Goal: Information Seeking & Learning: Compare options

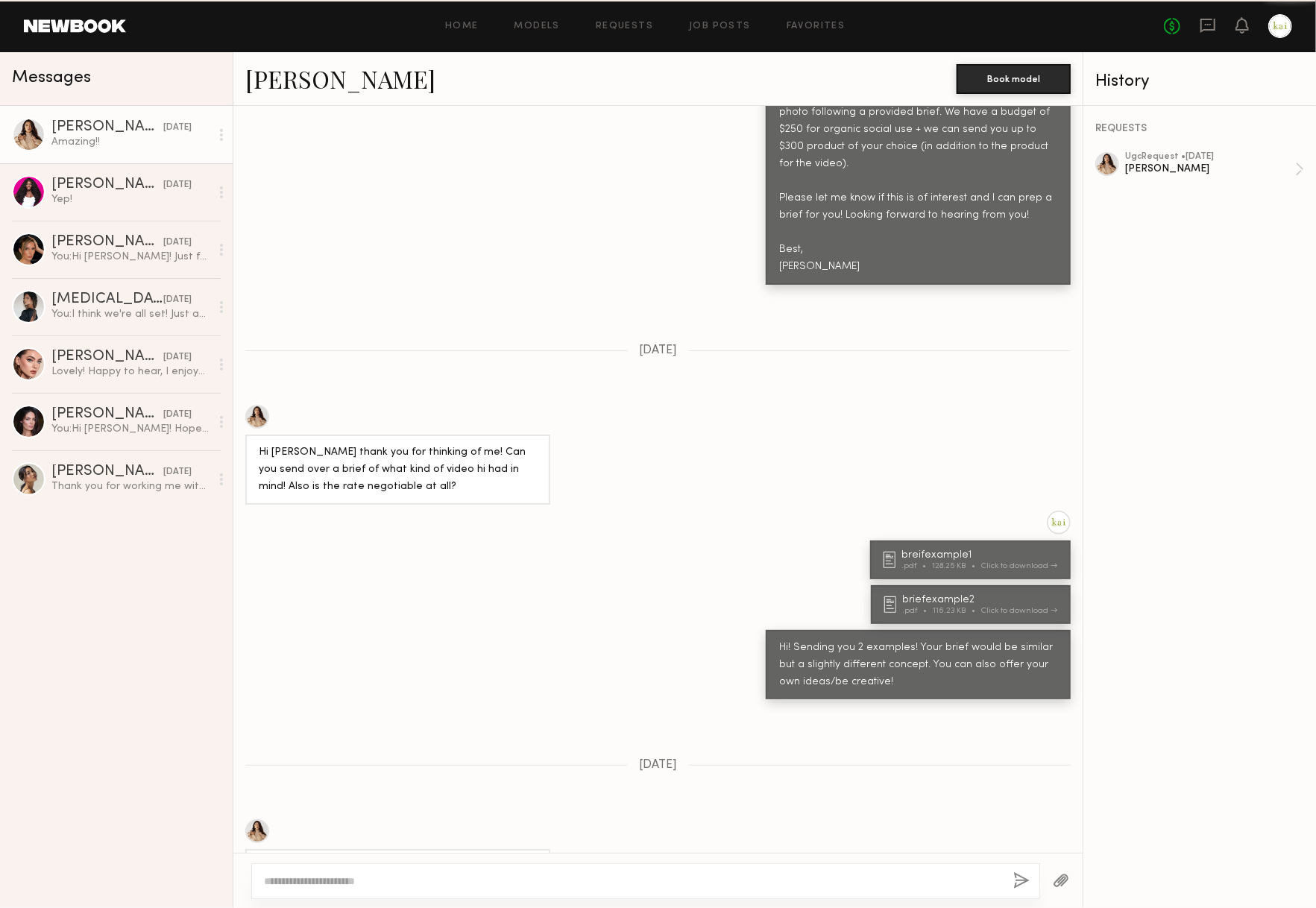
scroll to position [1154, 0]
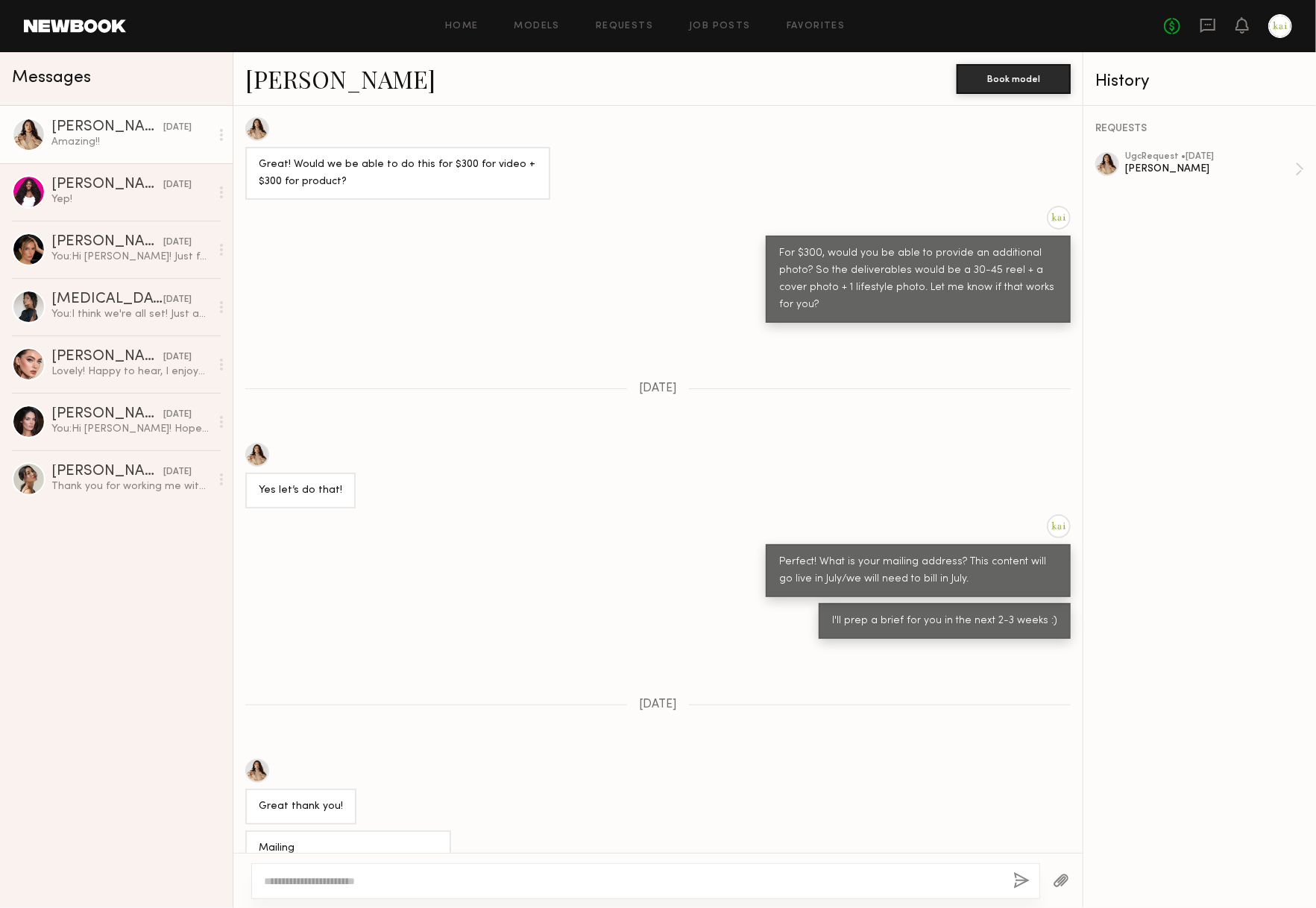
click at [1276, 36] on div at bounding box center [1280, 26] width 24 height 24
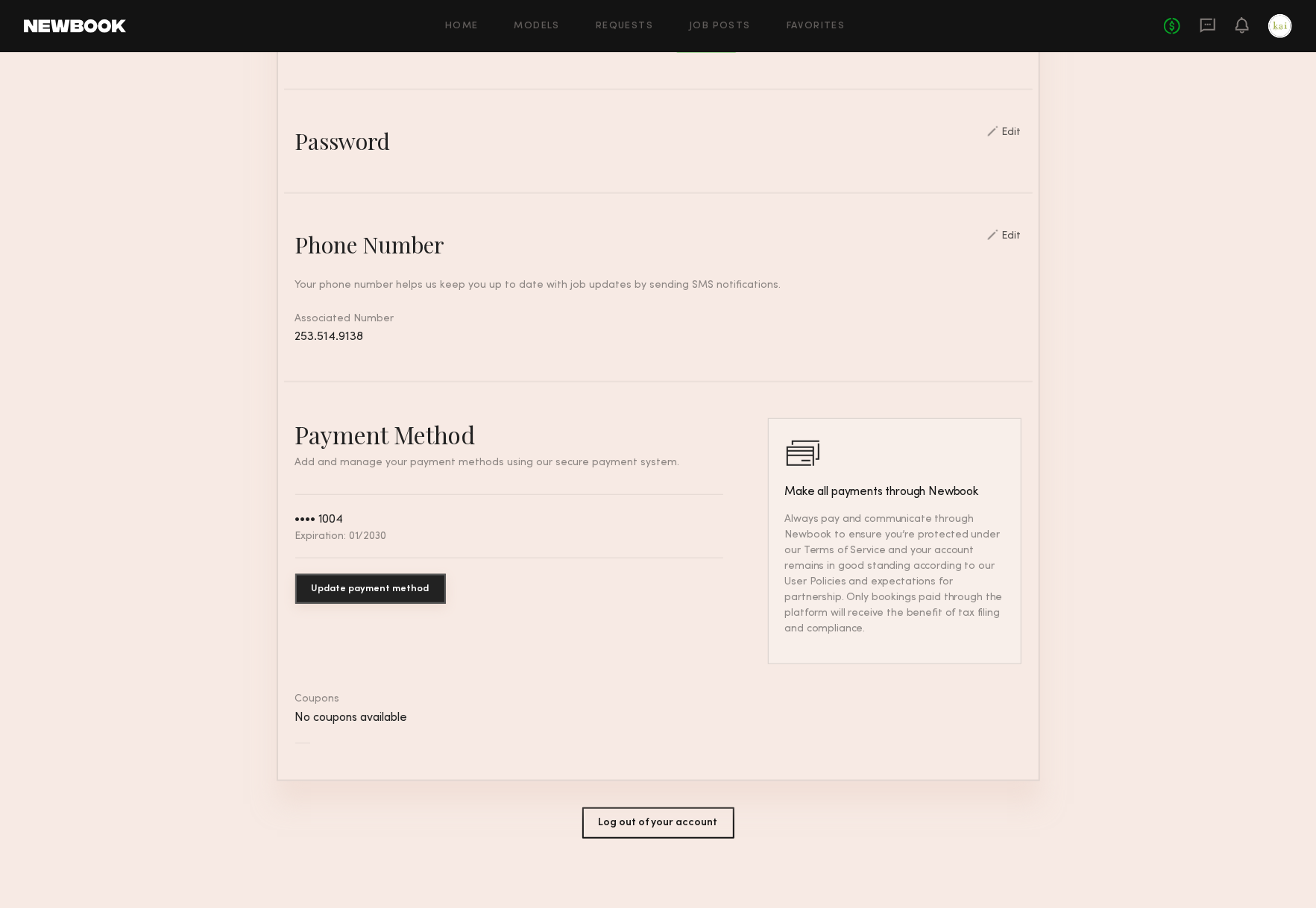
scroll to position [482, 0]
click at [630, 821] on button "Log out of your account" at bounding box center [658, 824] width 152 height 31
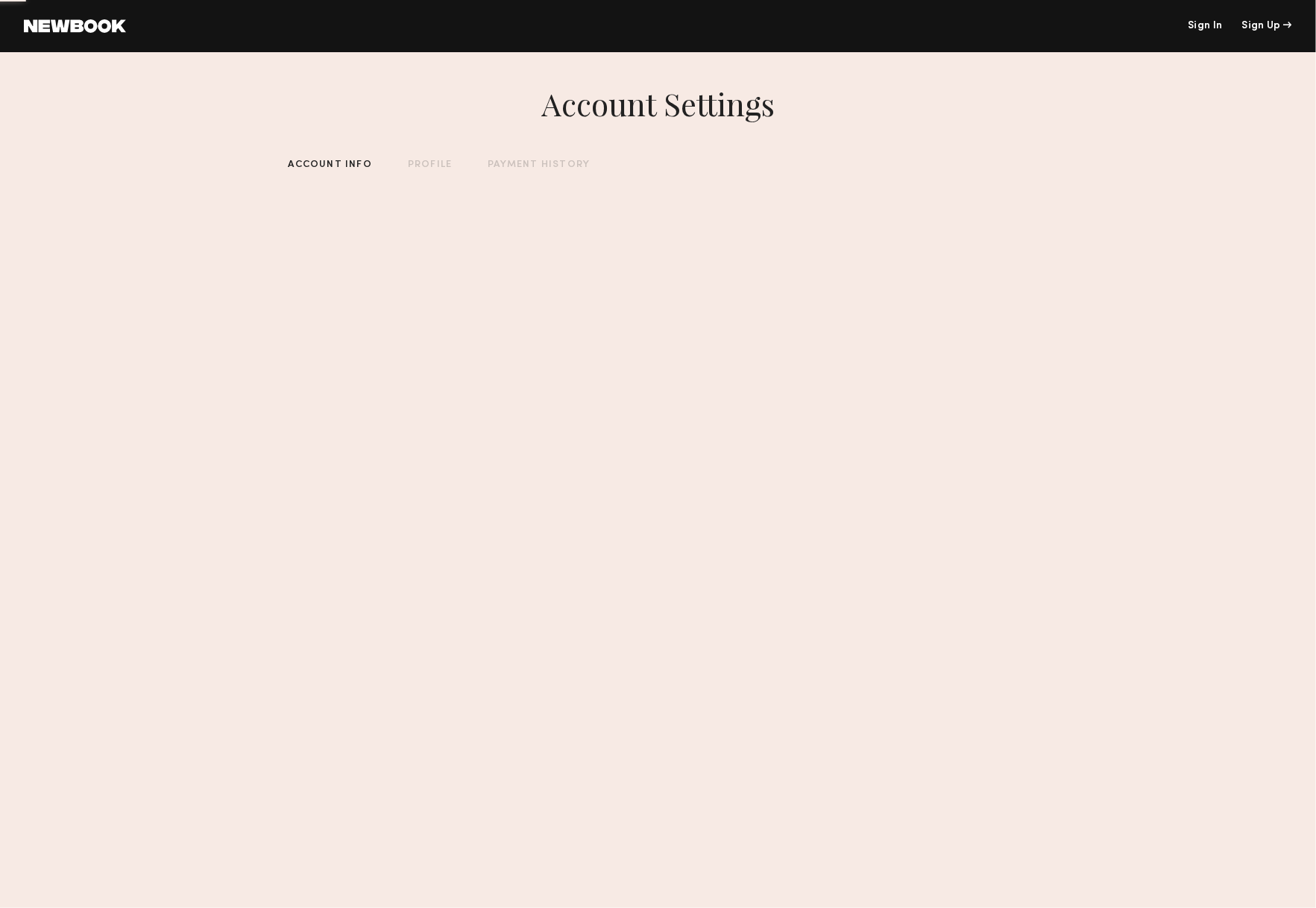
scroll to position [0, 0]
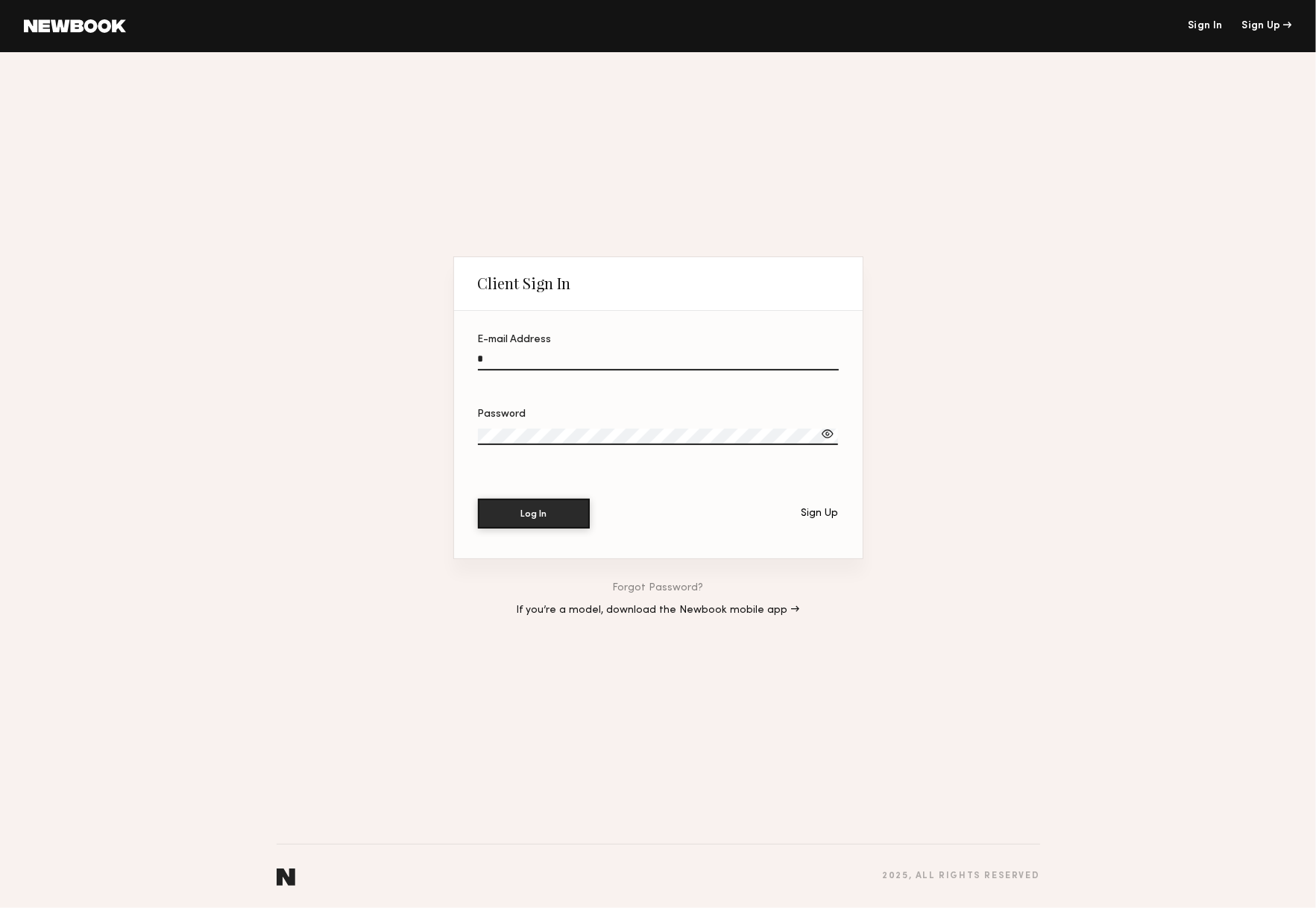
type input "**********"
click at [534, 514] on button "Log In" at bounding box center [534, 513] width 112 height 30
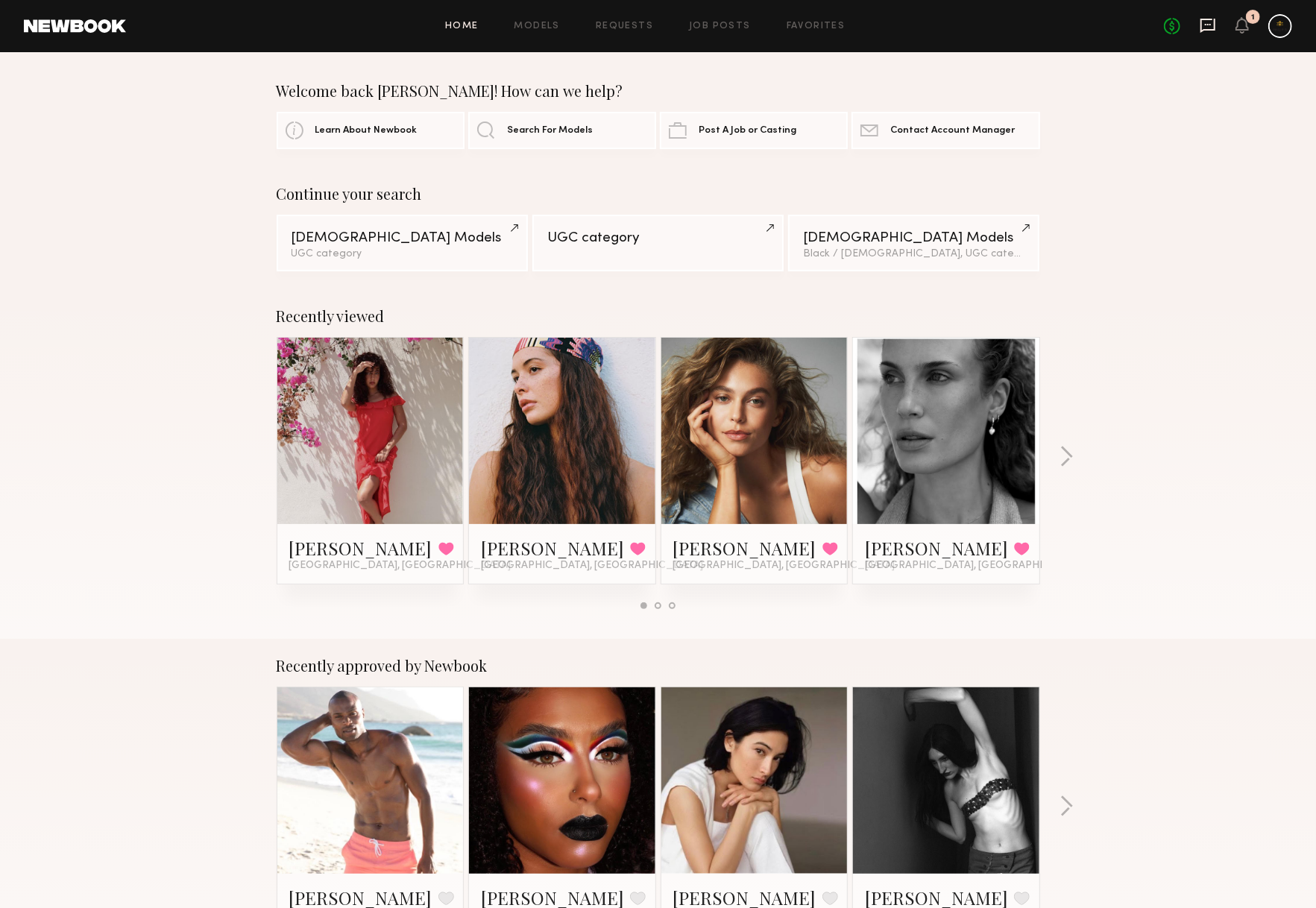
click at [1200, 25] on icon at bounding box center [1208, 25] width 16 height 16
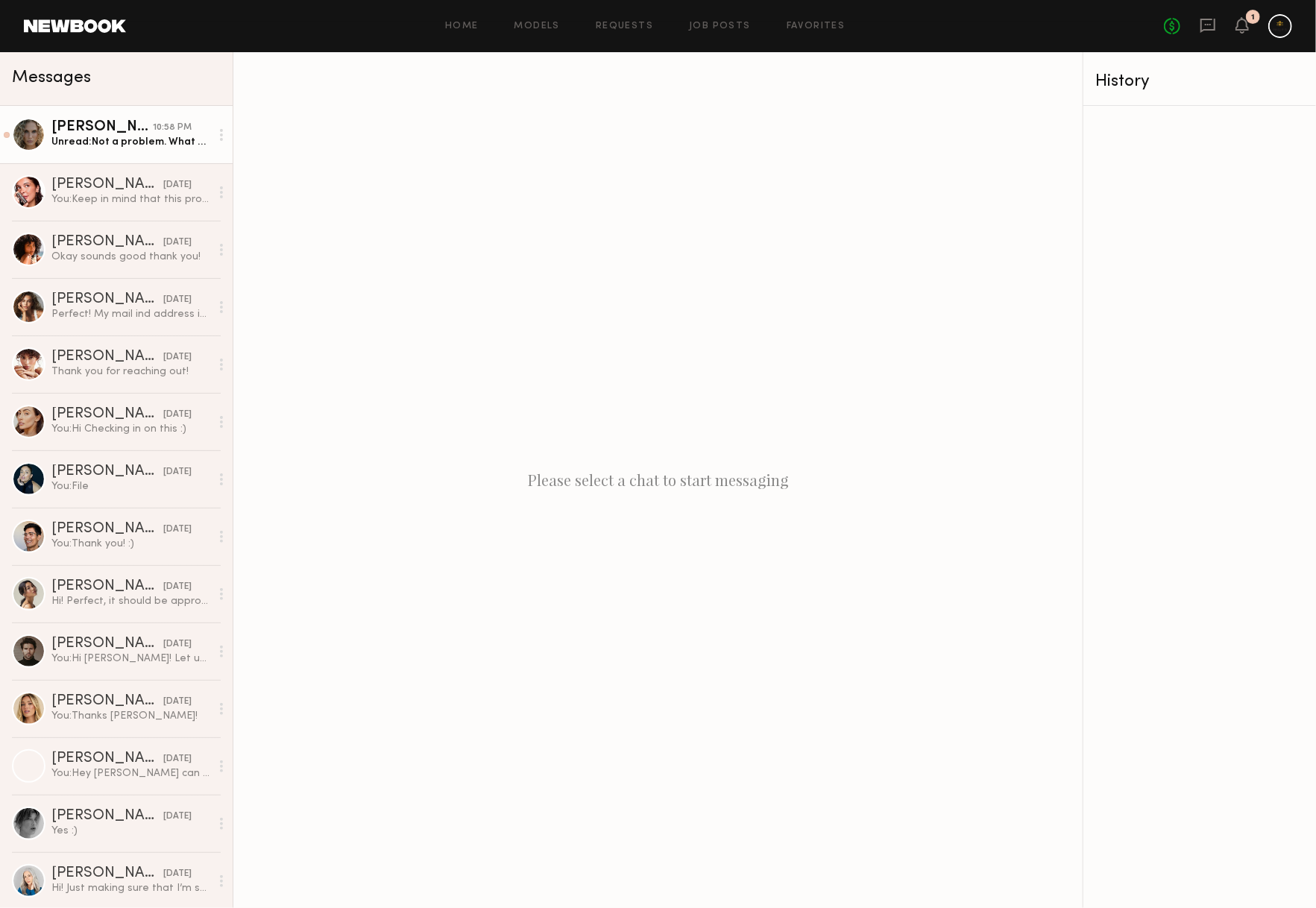
click at [128, 130] on div "[PERSON_NAME]" at bounding box center [102, 127] width 101 height 15
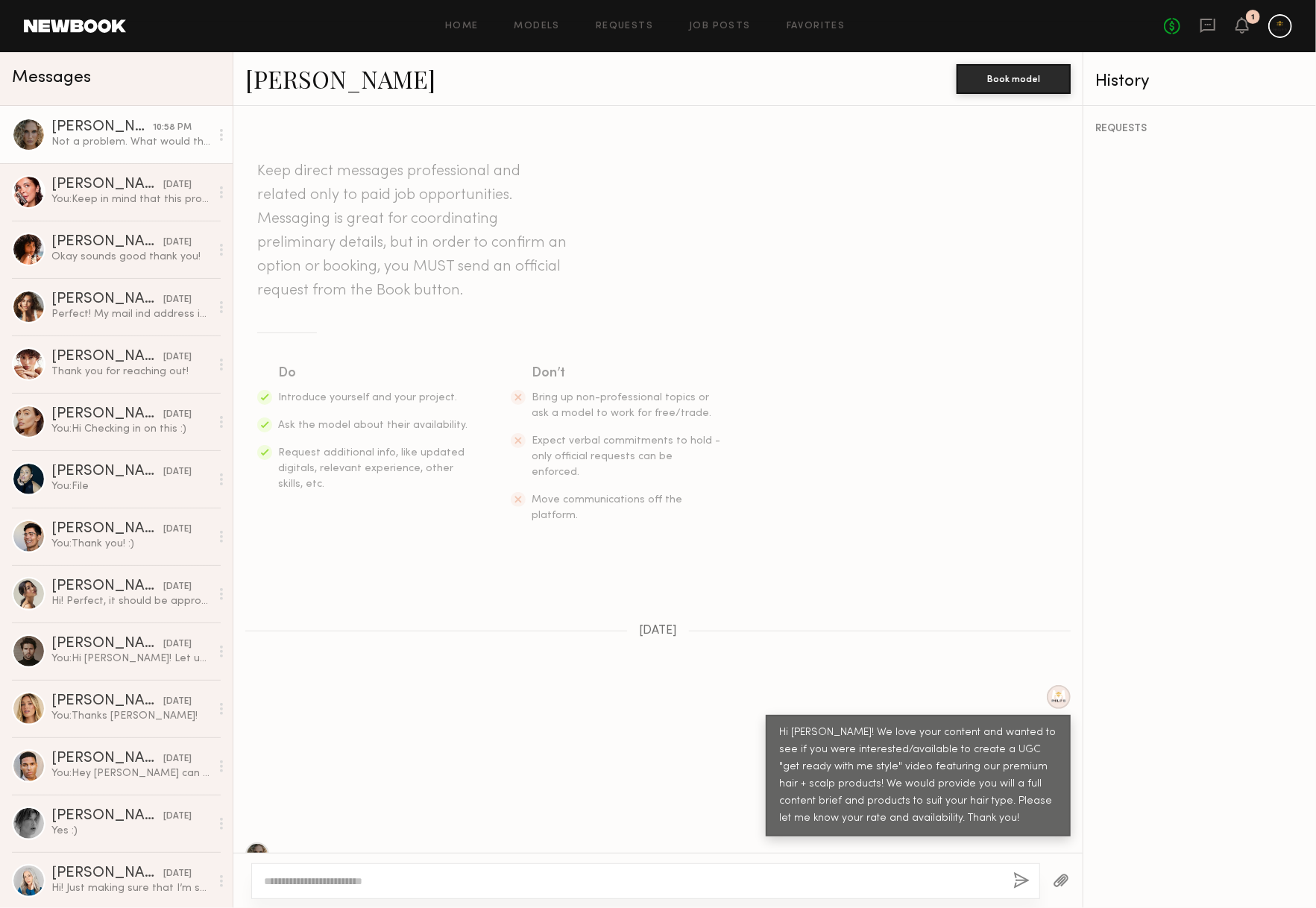
scroll to position [1402, 0]
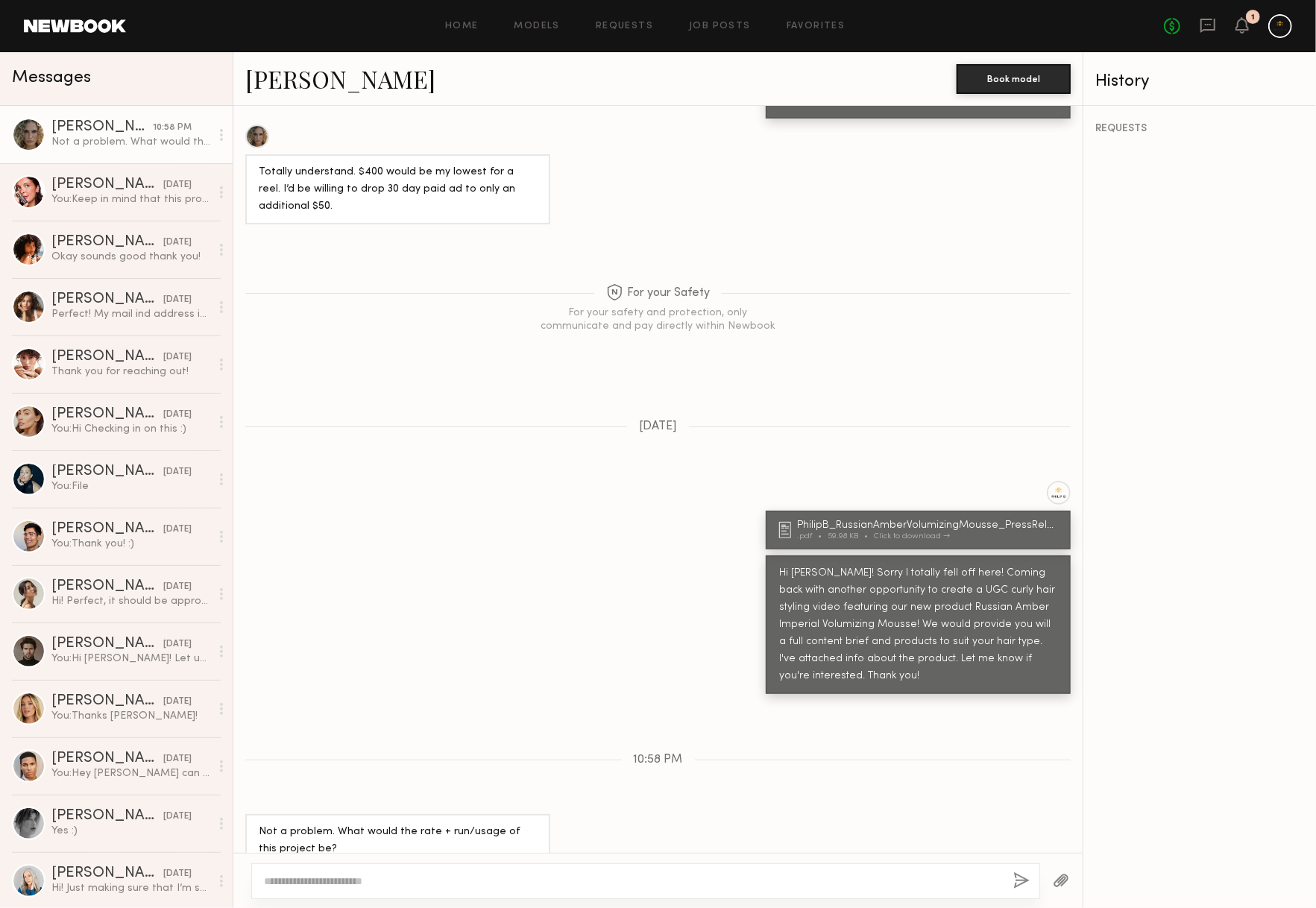
click at [388, 870] on div at bounding box center [645, 881] width 789 height 36
click at [356, 872] on div at bounding box center [645, 881] width 789 height 36
click at [347, 872] on div at bounding box center [645, 881] width 789 height 36
click at [320, 882] on textarea at bounding box center [632, 880] width 737 height 15
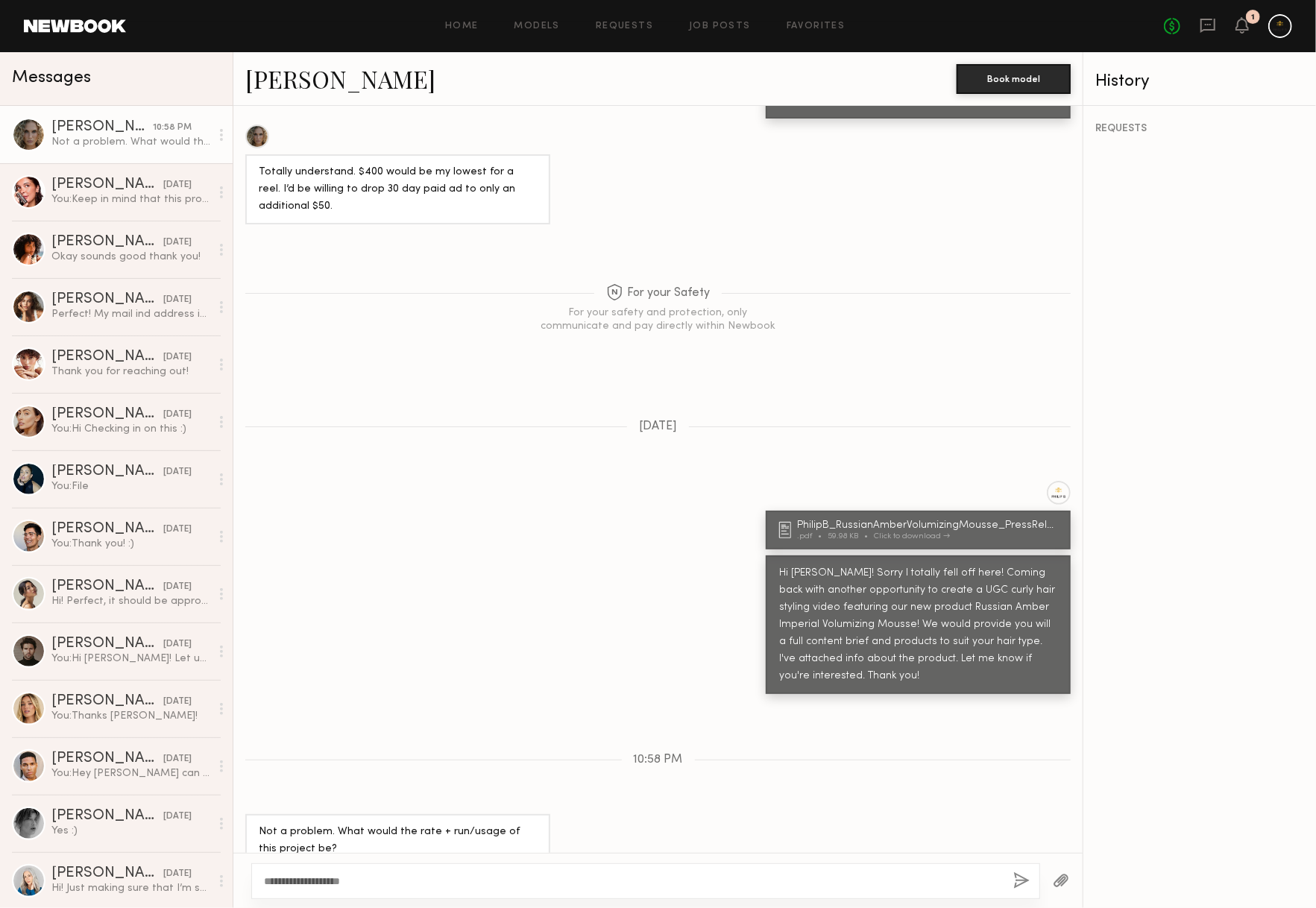
click at [266, 89] on link "[PERSON_NAME]" at bounding box center [340, 78] width 190 height 32
click at [411, 859] on div "**********" at bounding box center [657, 880] width 849 height 55
click at [405, 877] on textarea "**********" at bounding box center [626, 880] width 725 height 15
drag, startPoint x: 283, startPoint y: 878, endPoint x: 441, endPoint y: 880, distance: 158.0
click at [441, 880] on textarea "**********" at bounding box center [626, 880] width 725 height 15
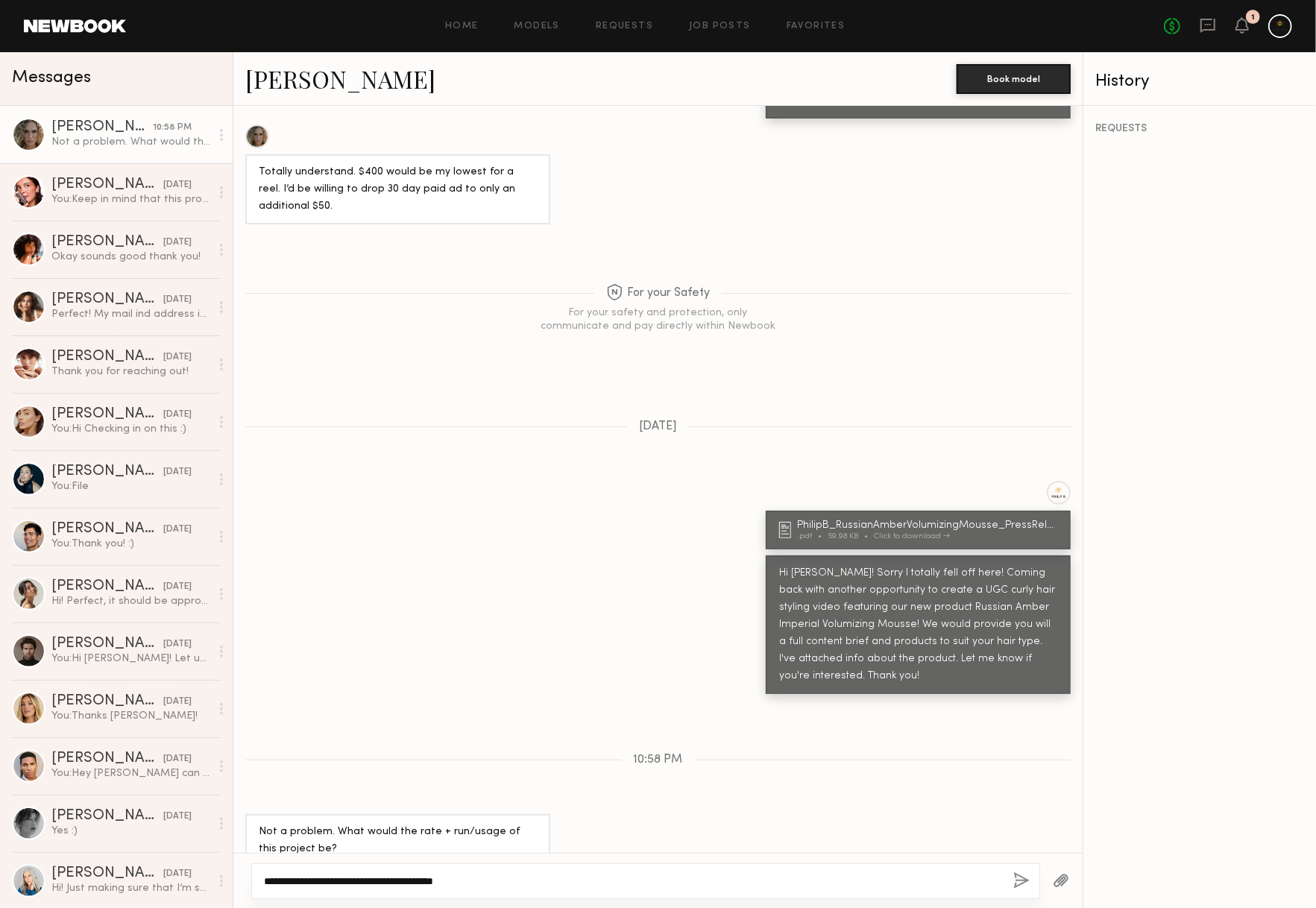
type textarea "**********"
click at [1013, 880] on button "button" at bounding box center [1021, 881] width 16 height 19
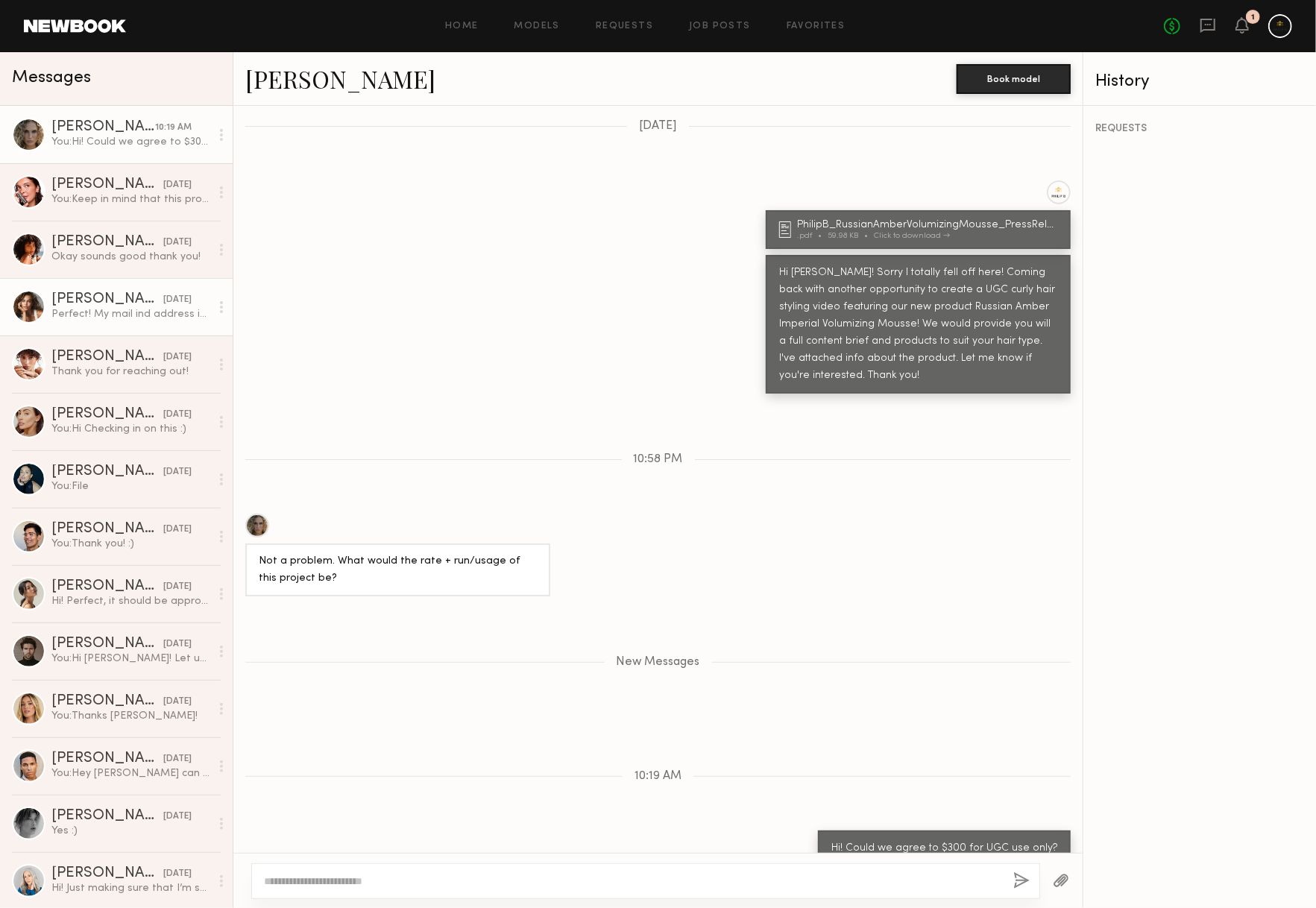
click at [70, 298] on div "[PERSON_NAME]" at bounding box center [108, 299] width 112 height 15
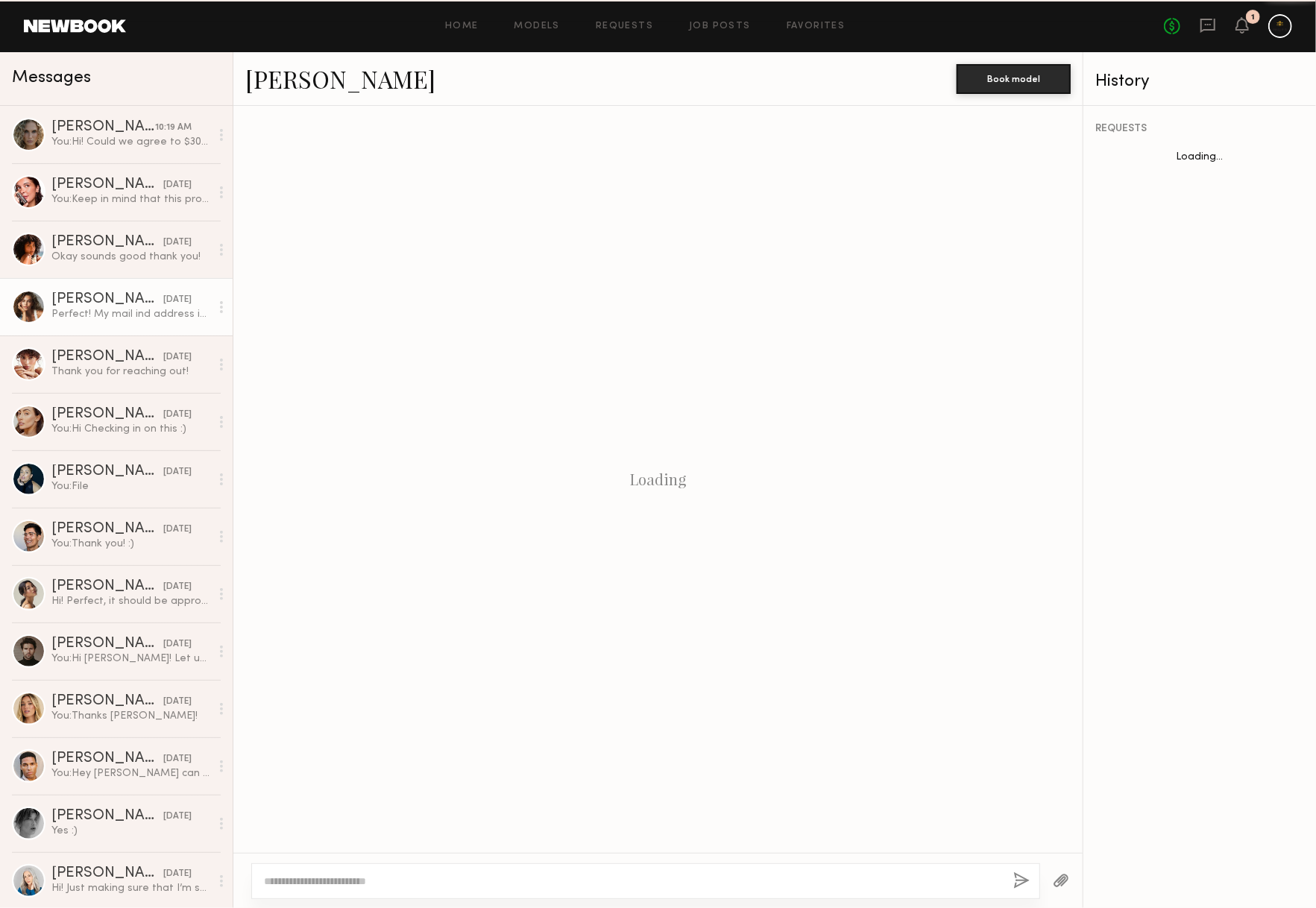
scroll to position [603, 0]
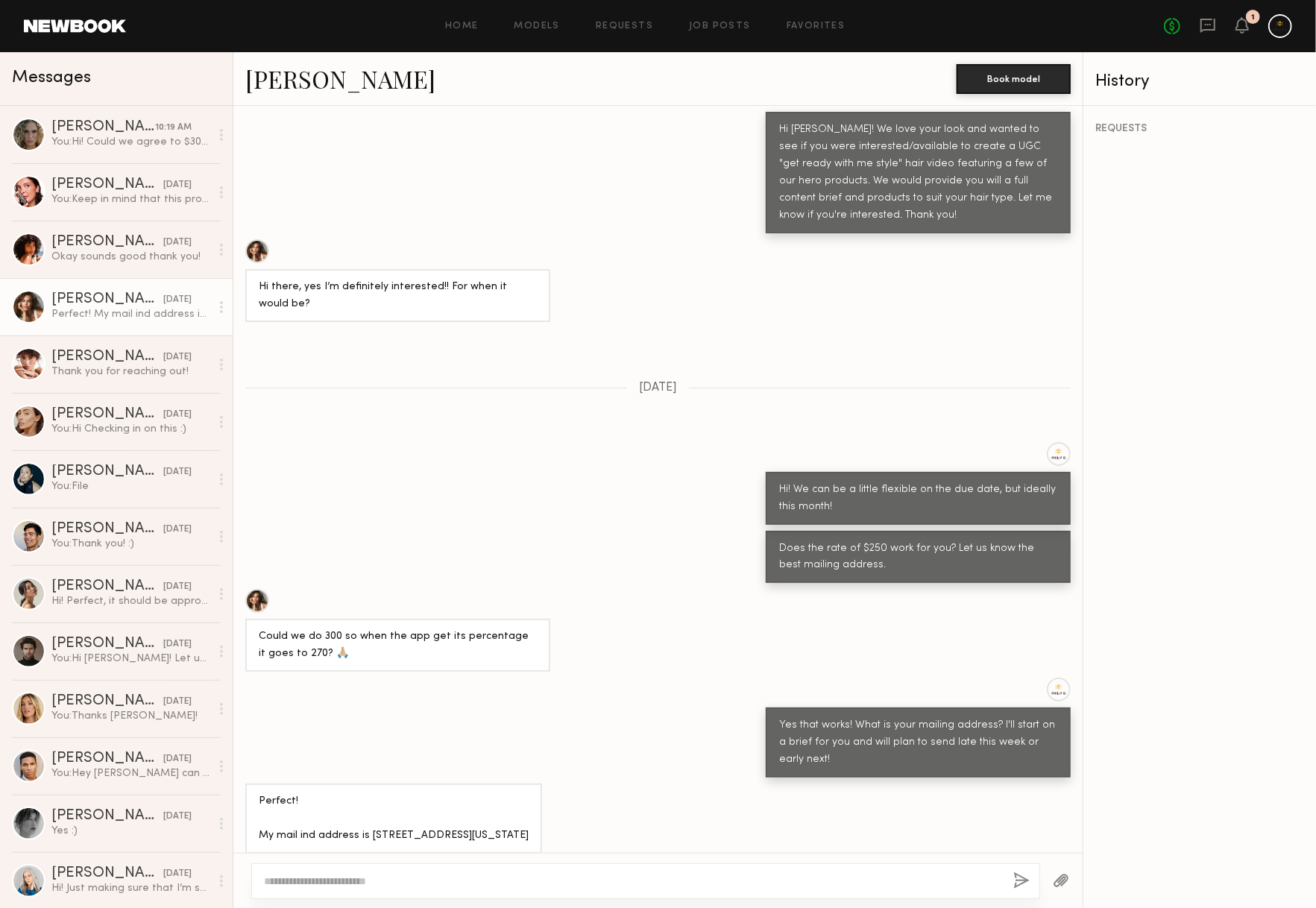
click at [276, 82] on link "[PERSON_NAME]" at bounding box center [340, 78] width 190 height 32
click at [84, 185] on div "[PERSON_NAME]" at bounding box center [108, 184] width 112 height 15
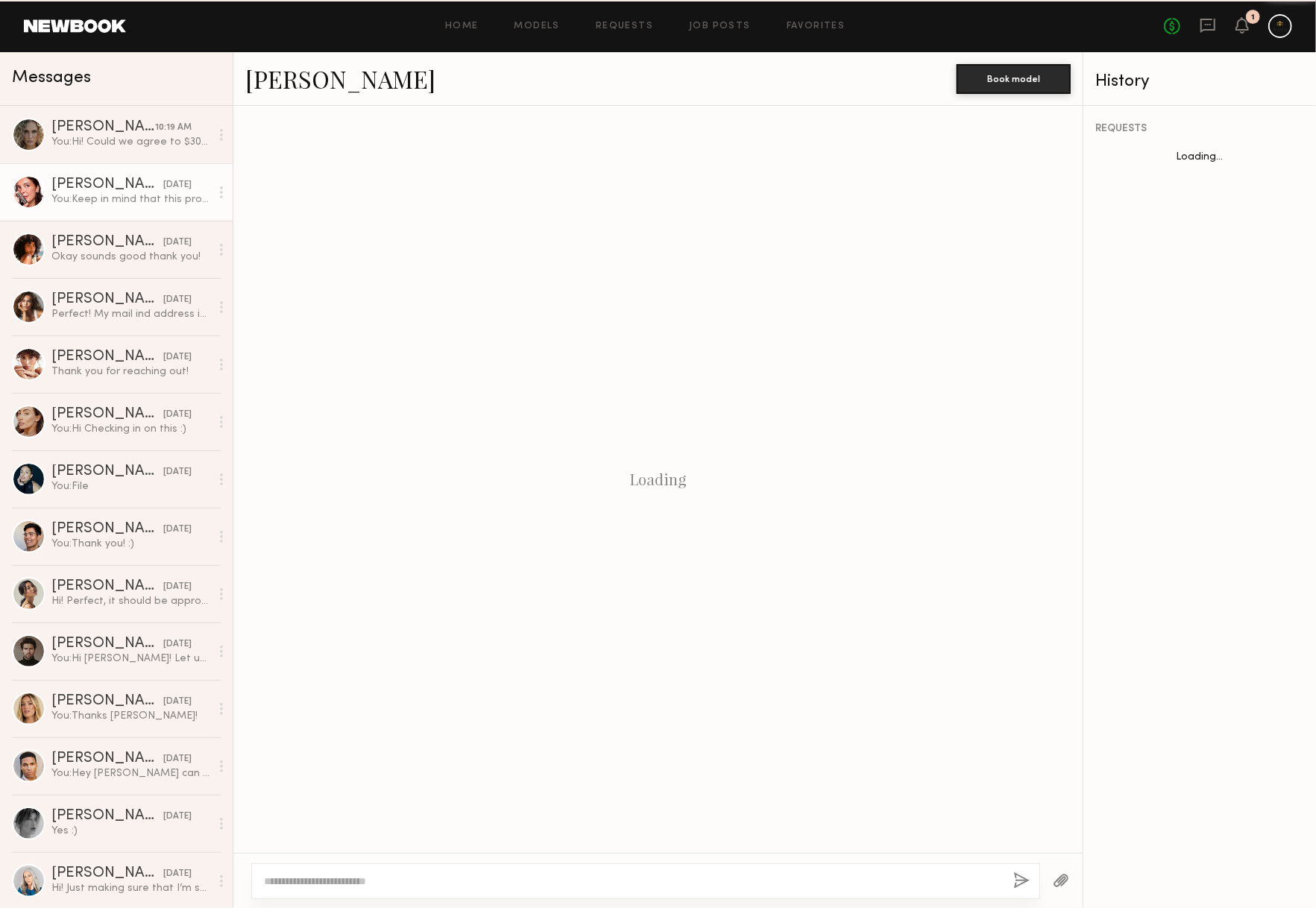
scroll to position [1241, 0]
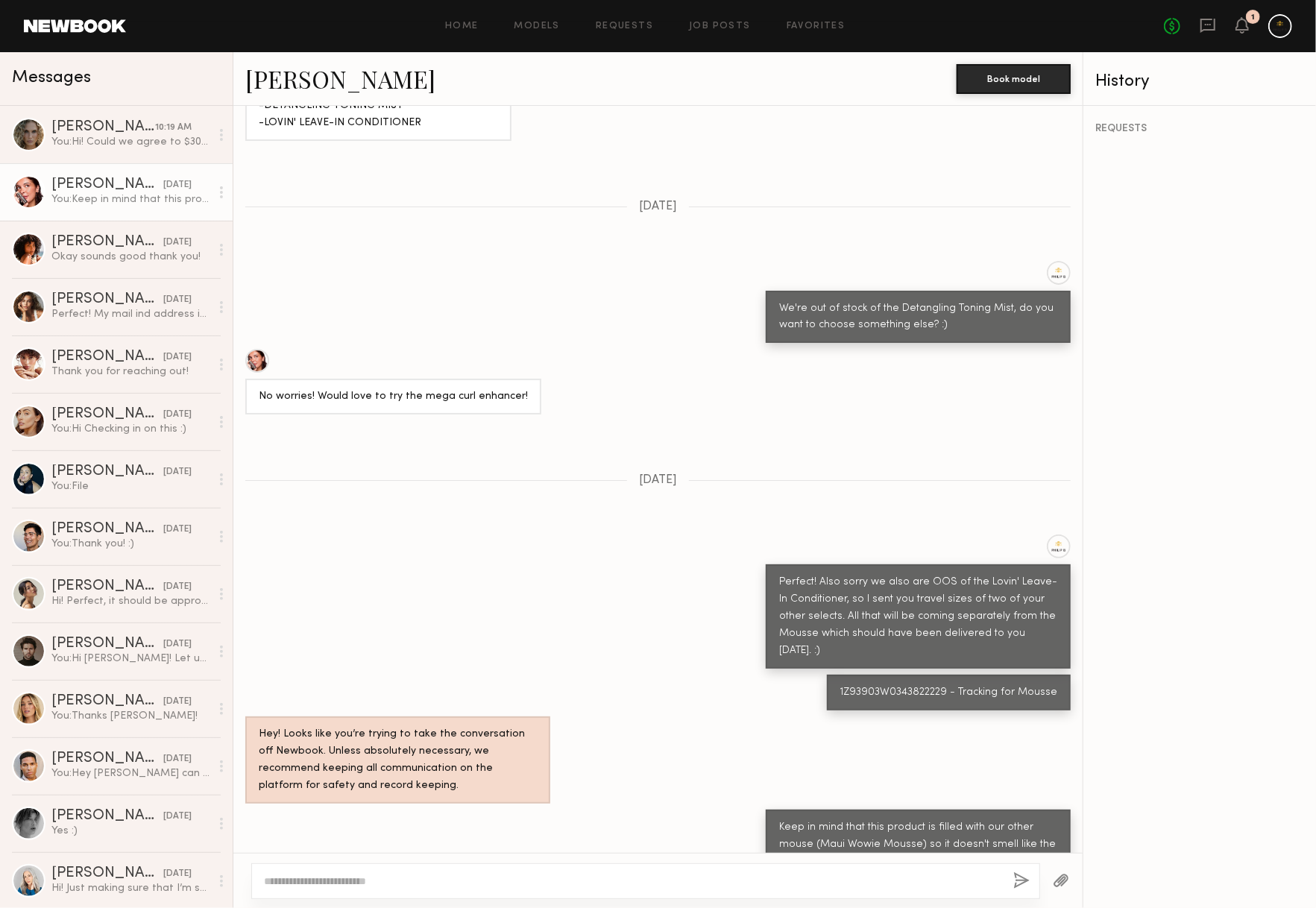
click at [338, 81] on link "[PERSON_NAME]" at bounding box center [340, 78] width 190 height 32
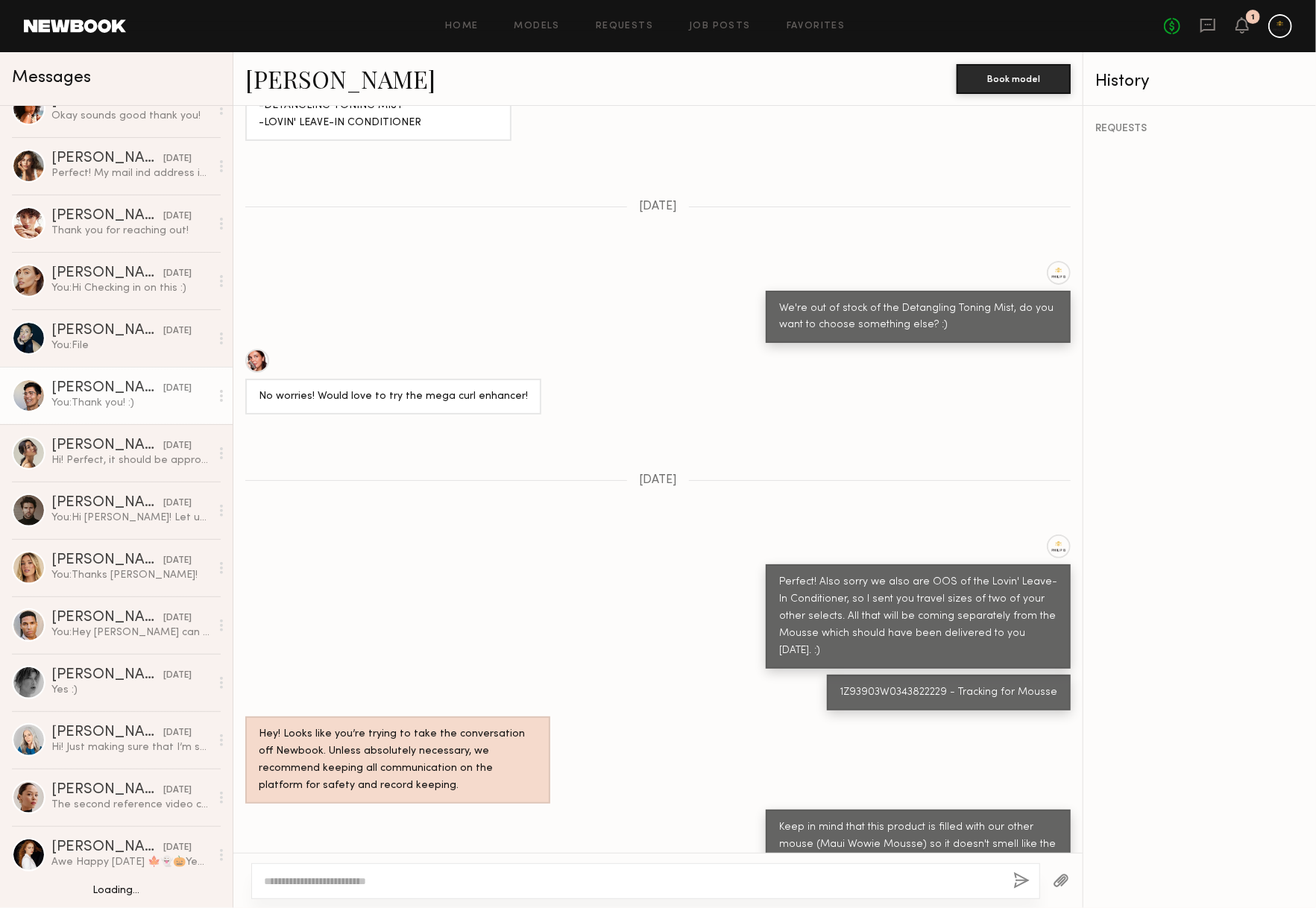
scroll to position [168, 0]
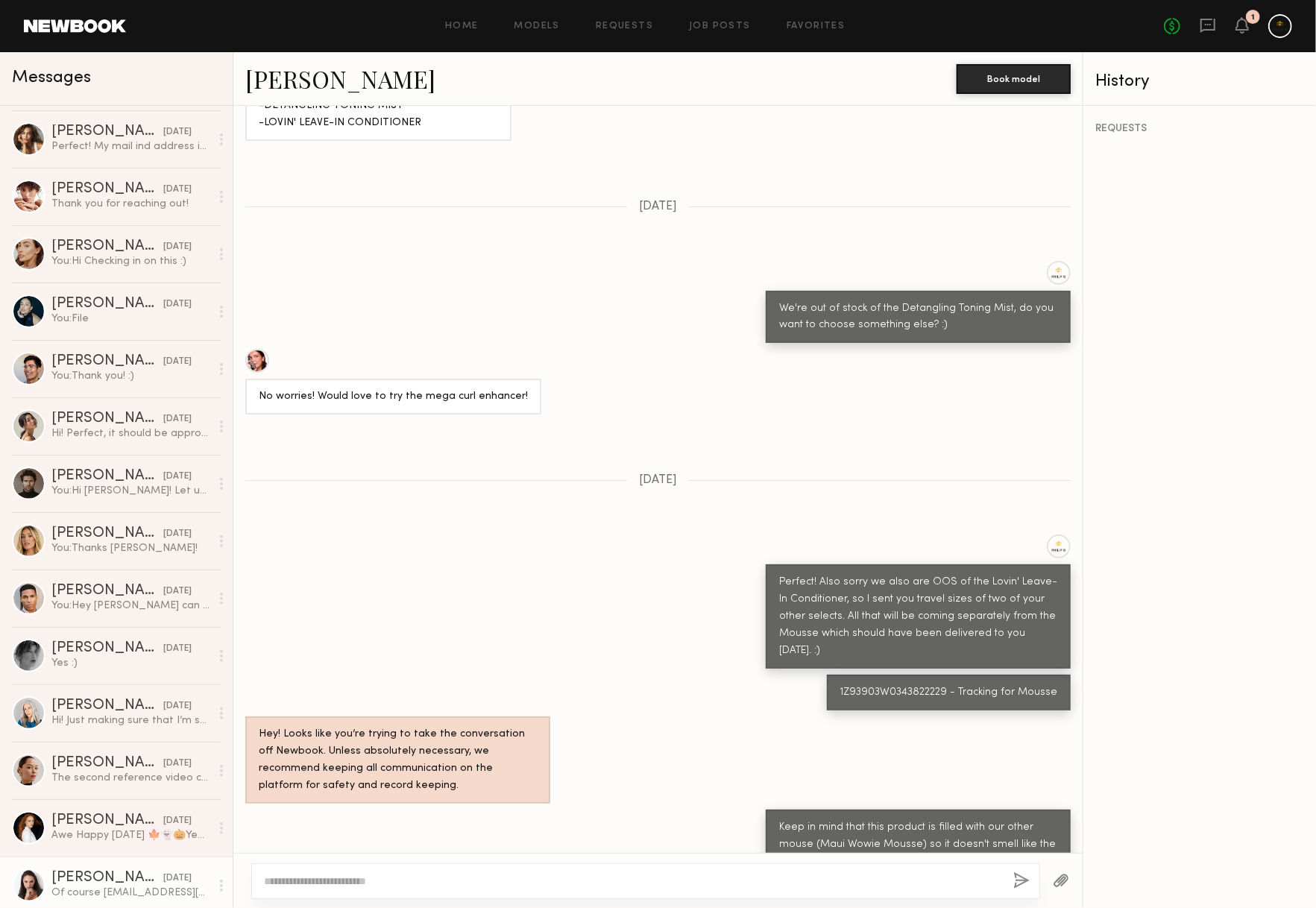
click at [126, 866] on link "[PERSON_NAME] [DATE] Of course [EMAIL_ADDRESS][DOMAIN_NAME] I have brown hair. …" at bounding box center [116, 885] width 232 height 58
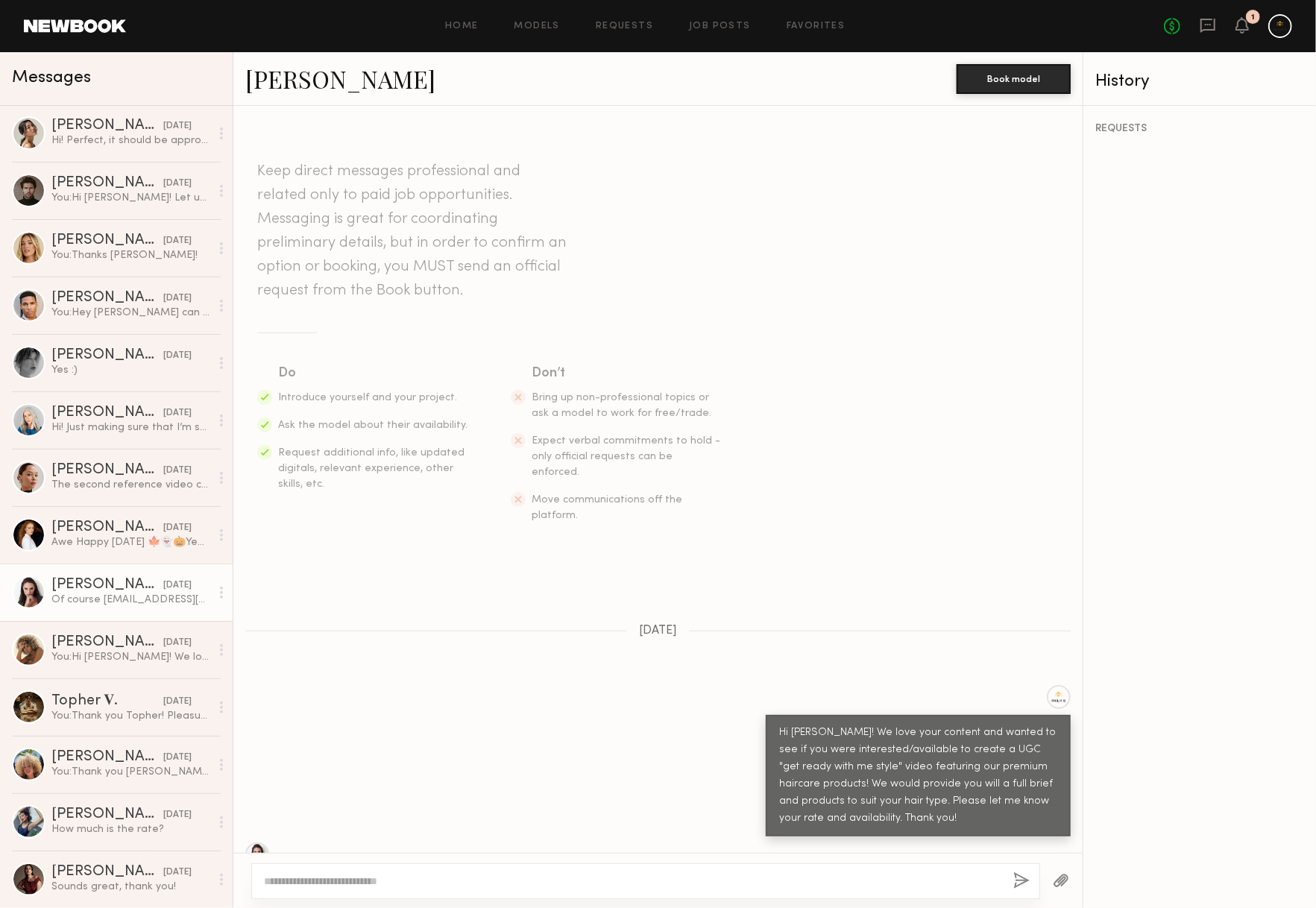
scroll to position [460, 0]
click at [355, 82] on link "[PERSON_NAME]" at bounding box center [340, 78] width 190 height 32
click at [95, 872] on div "[PERSON_NAME]" at bounding box center [108, 872] width 112 height 15
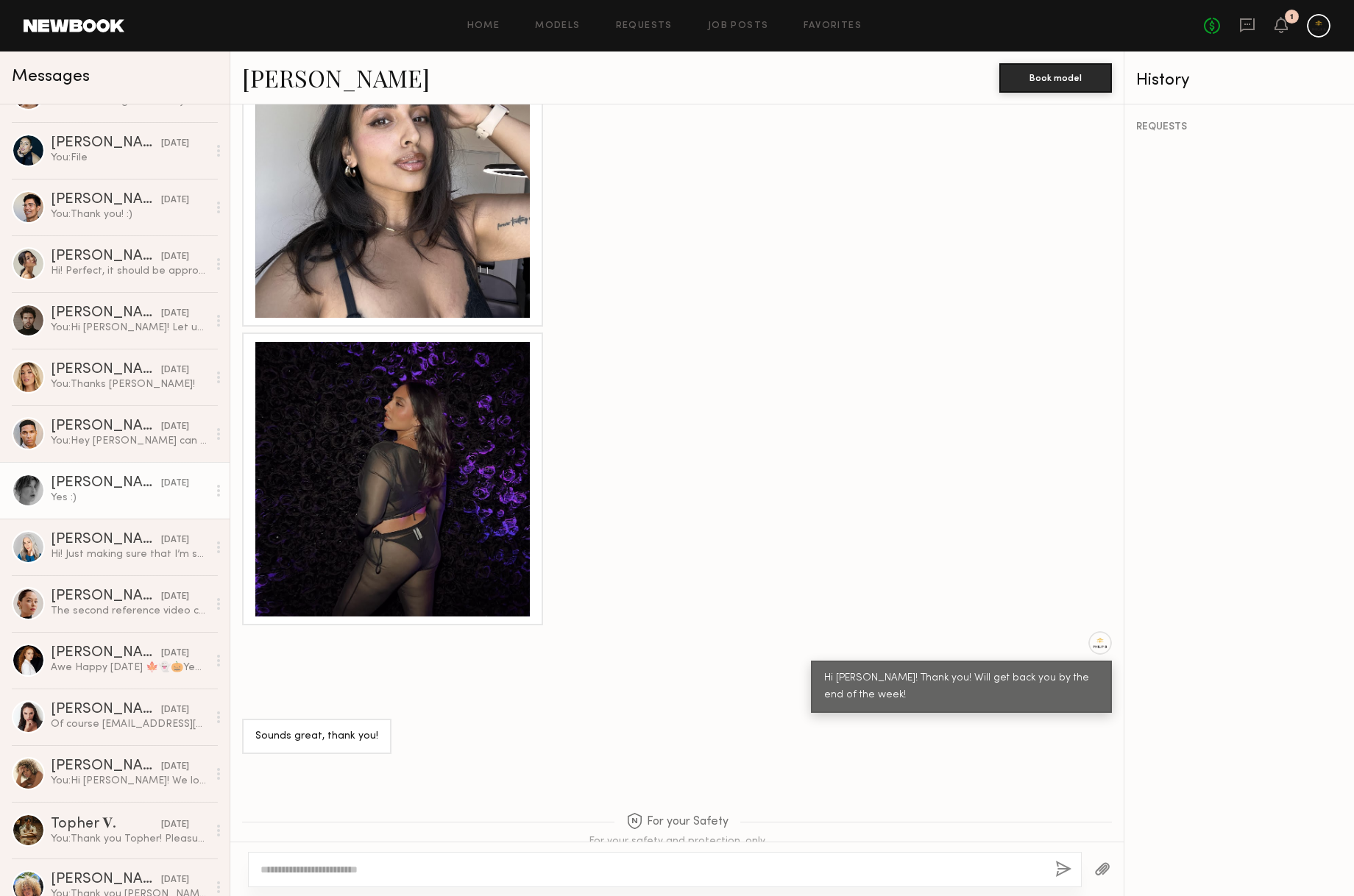
scroll to position [309, 0]
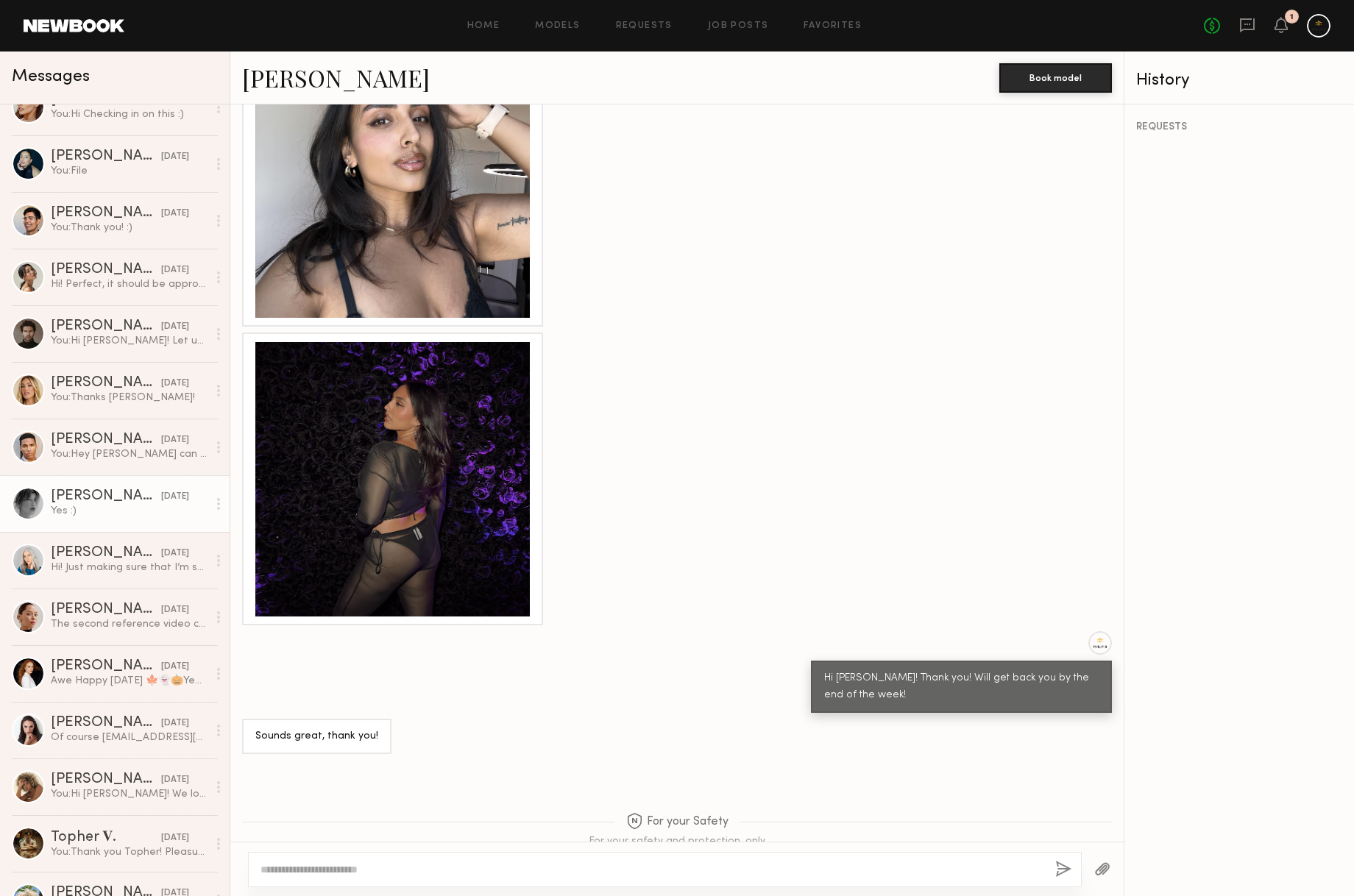
click at [78, 493] on div "[PERSON_NAME]" at bounding box center [106, 496] width 110 height 14
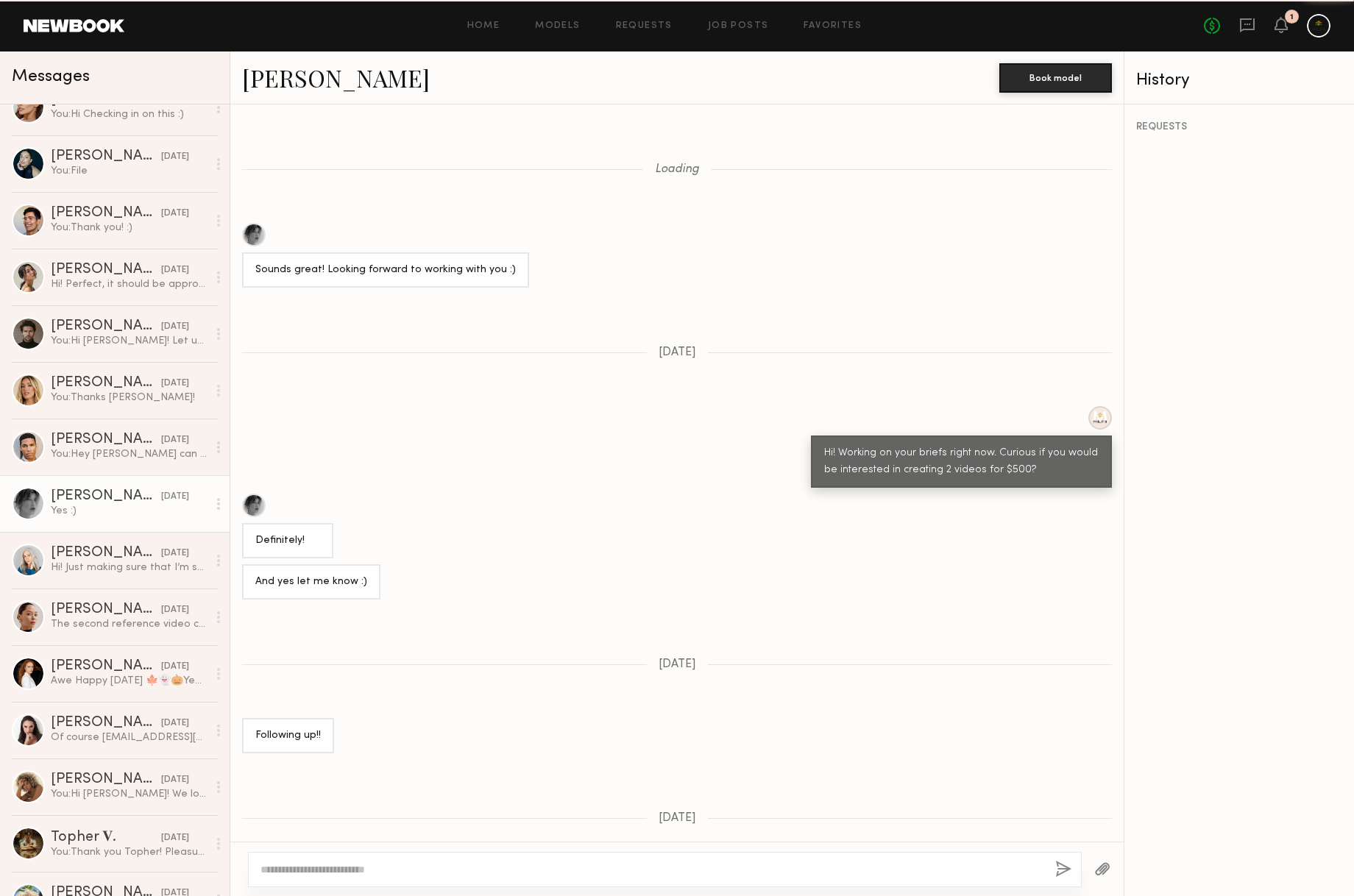
scroll to position [822, 0]
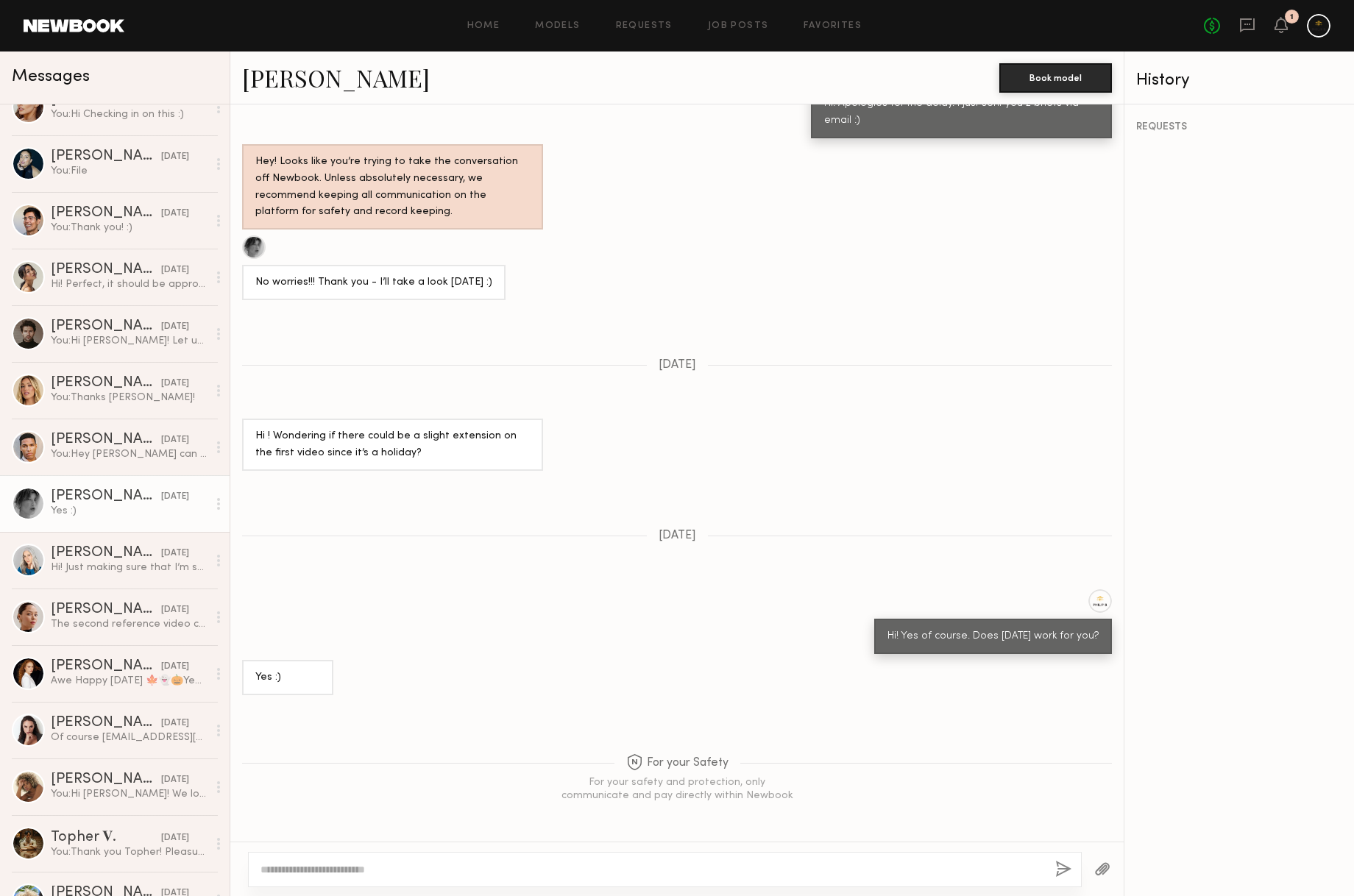
click at [301, 86] on link "[PERSON_NAME]" at bounding box center [335, 77] width 188 height 31
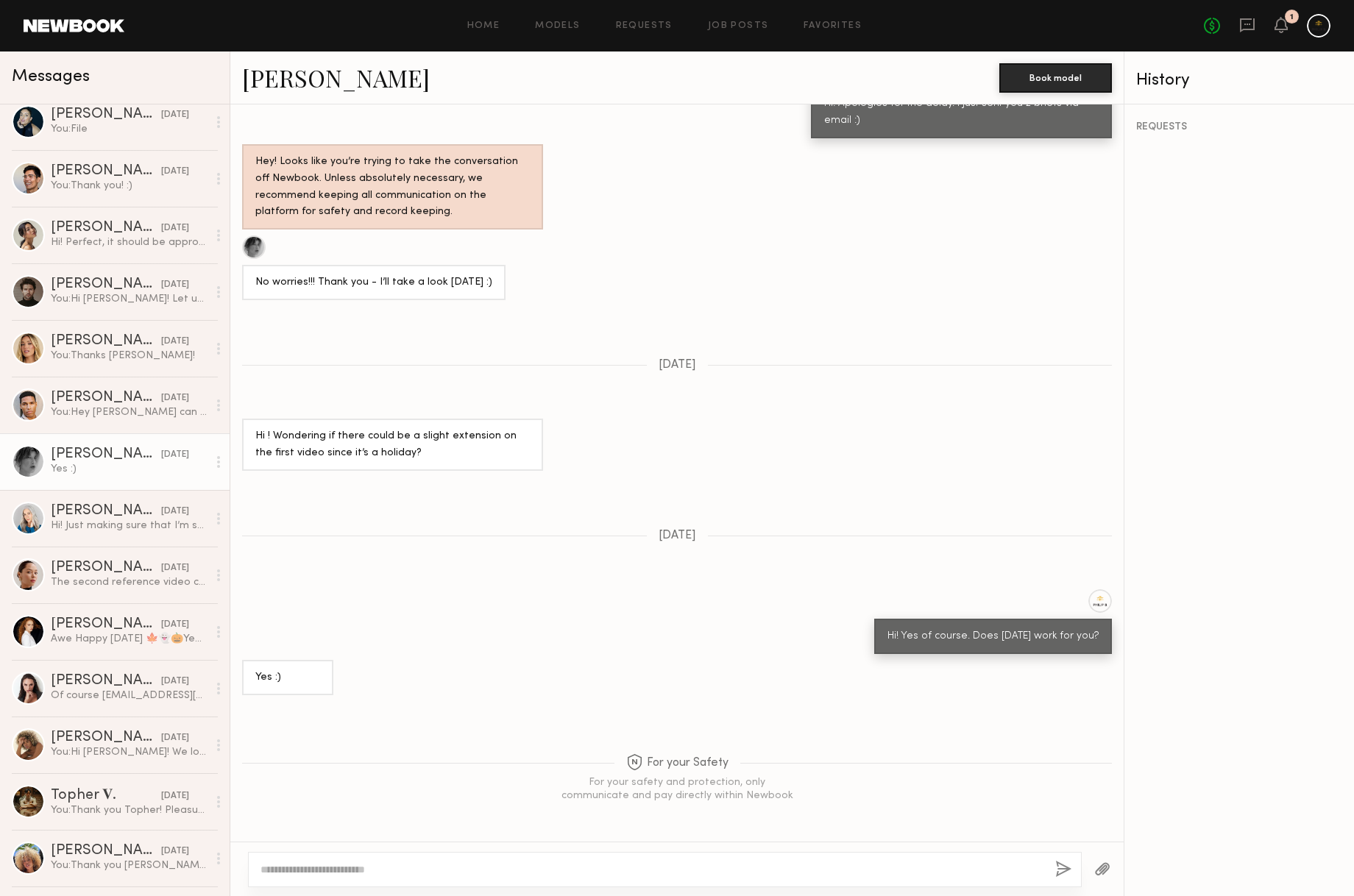
scroll to position [387, 0]
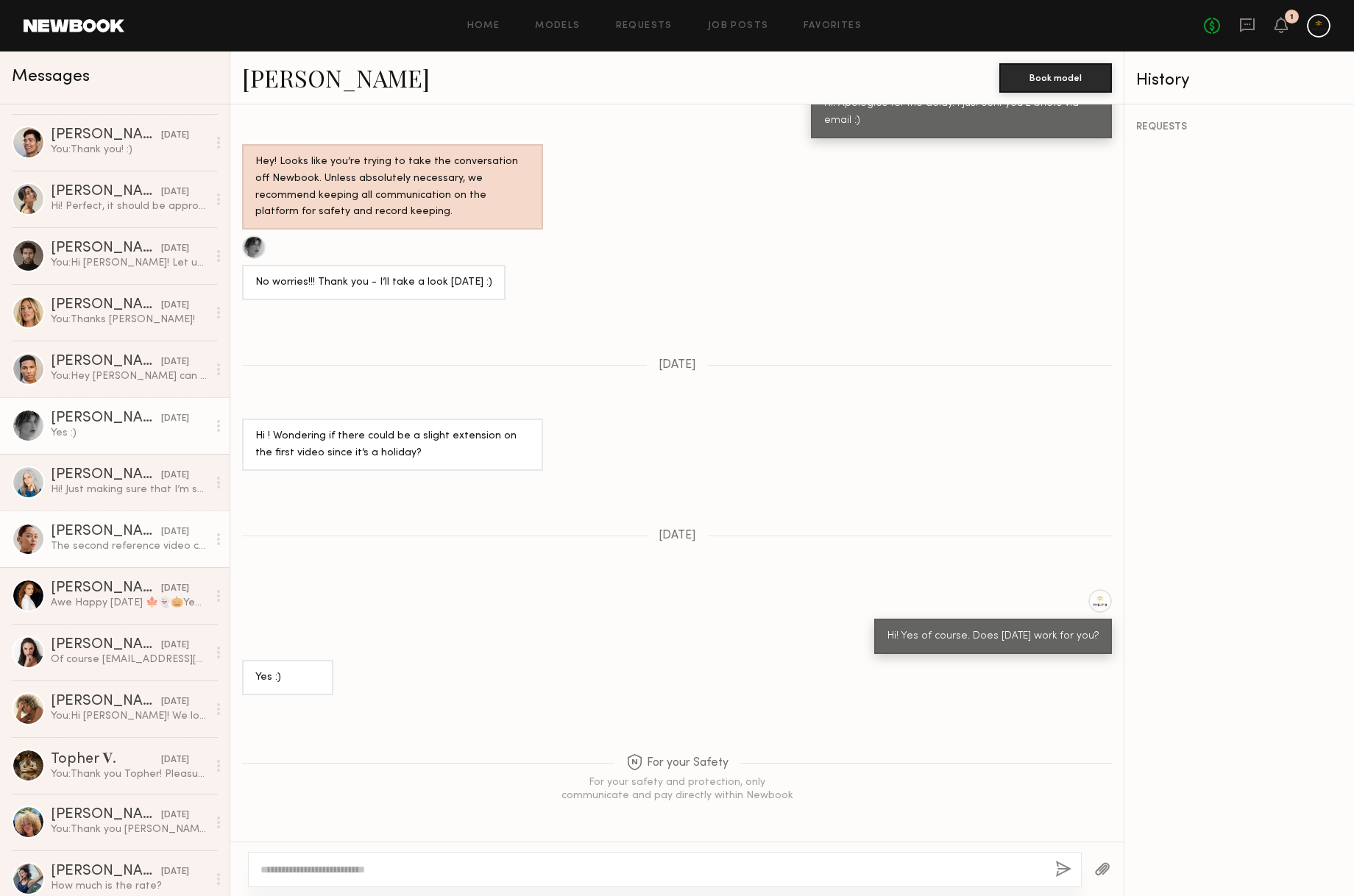
click at [95, 529] on div "[PERSON_NAME]" at bounding box center [106, 531] width 110 height 14
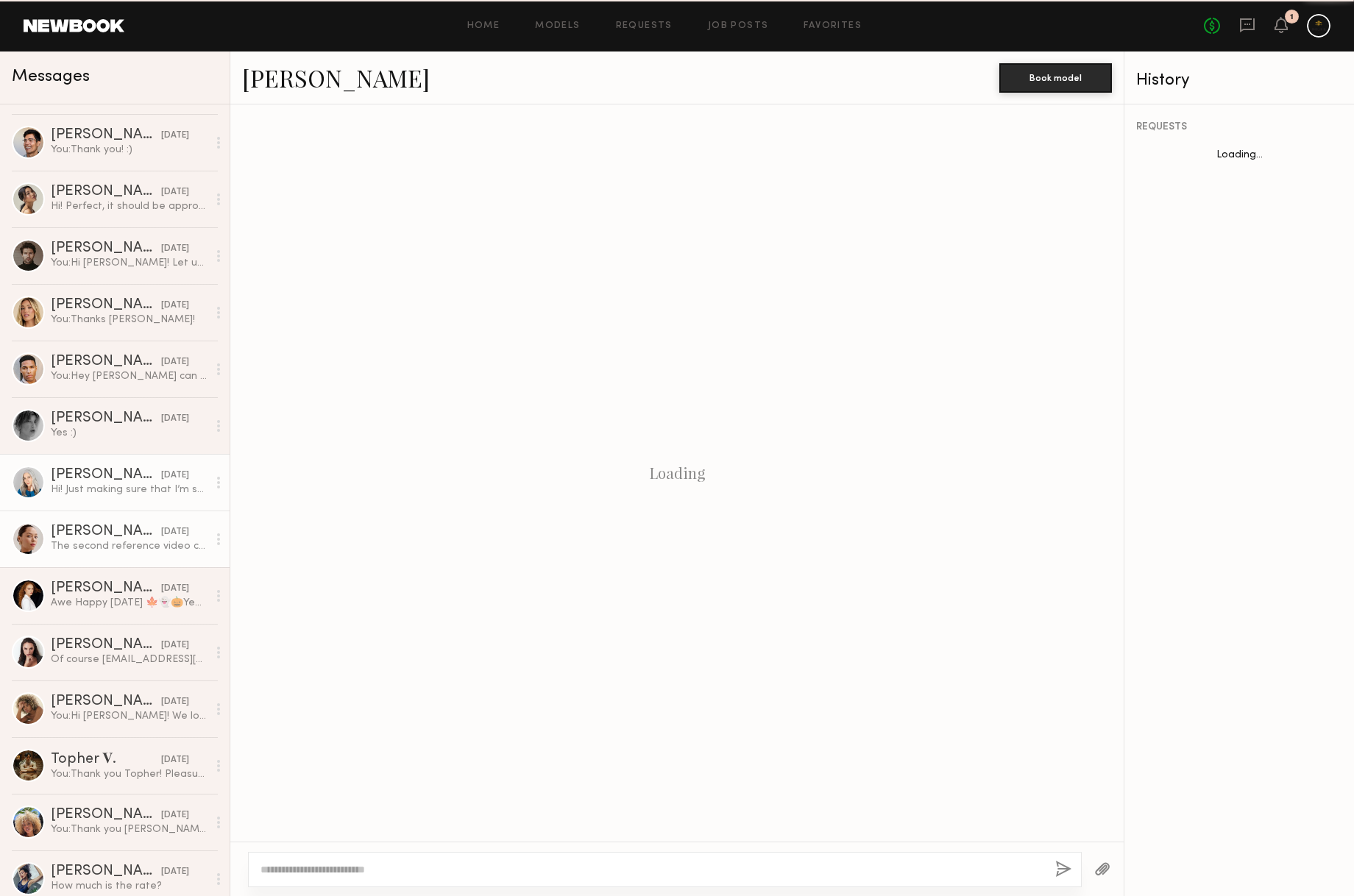
scroll to position [894, 0]
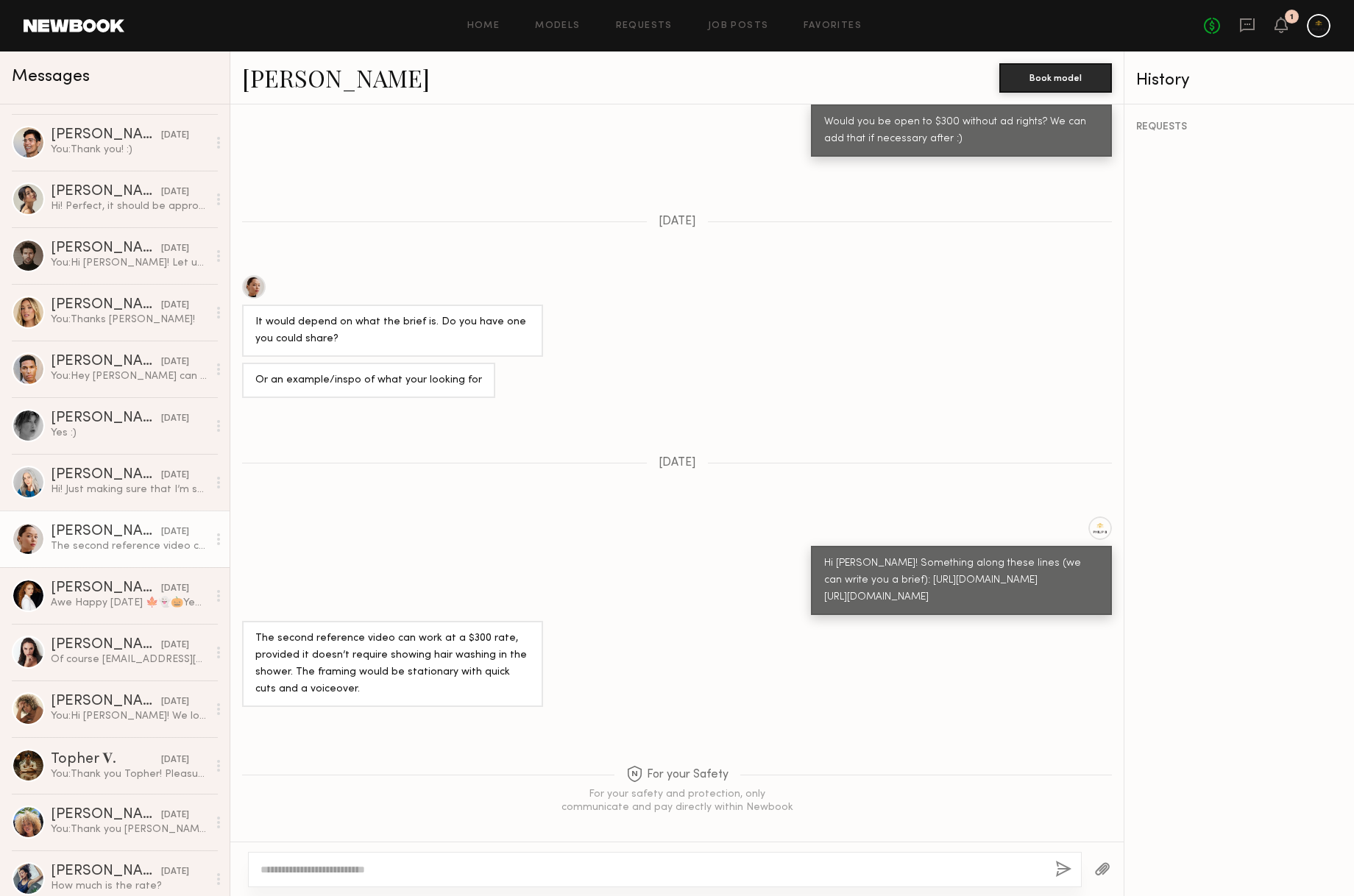
click at [318, 72] on link "[PERSON_NAME]" at bounding box center [335, 77] width 188 height 31
click at [1298, 25] on div at bounding box center [1318, 25] width 24 height 24
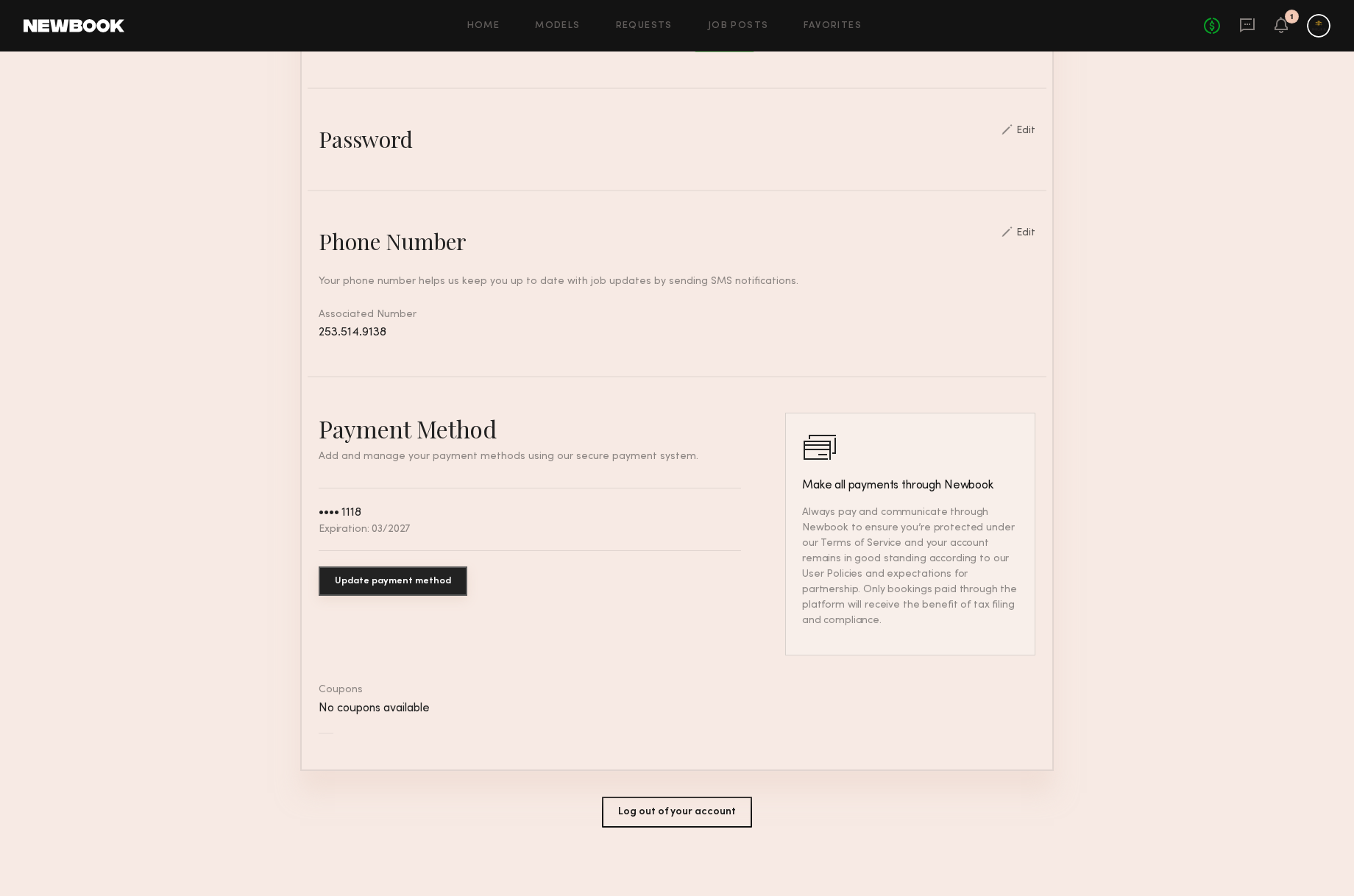
scroll to position [475, 0]
click at [677, 814] on button "Log out of your account" at bounding box center [677, 813] width 150 height 31
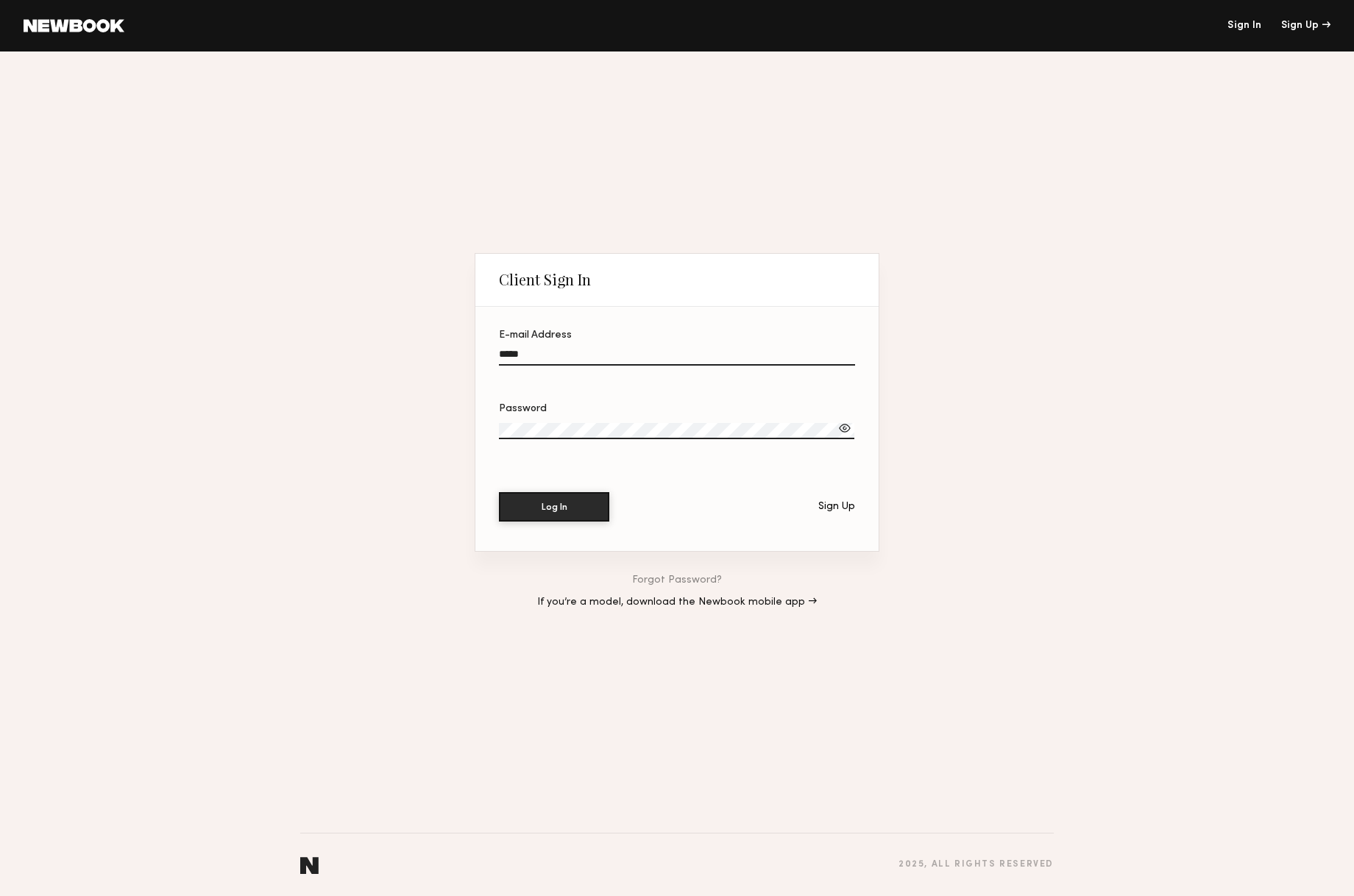
type input "**********"
click at [554, 507] on button "Log In" at bounding box center [554, 507] width 110 height 30
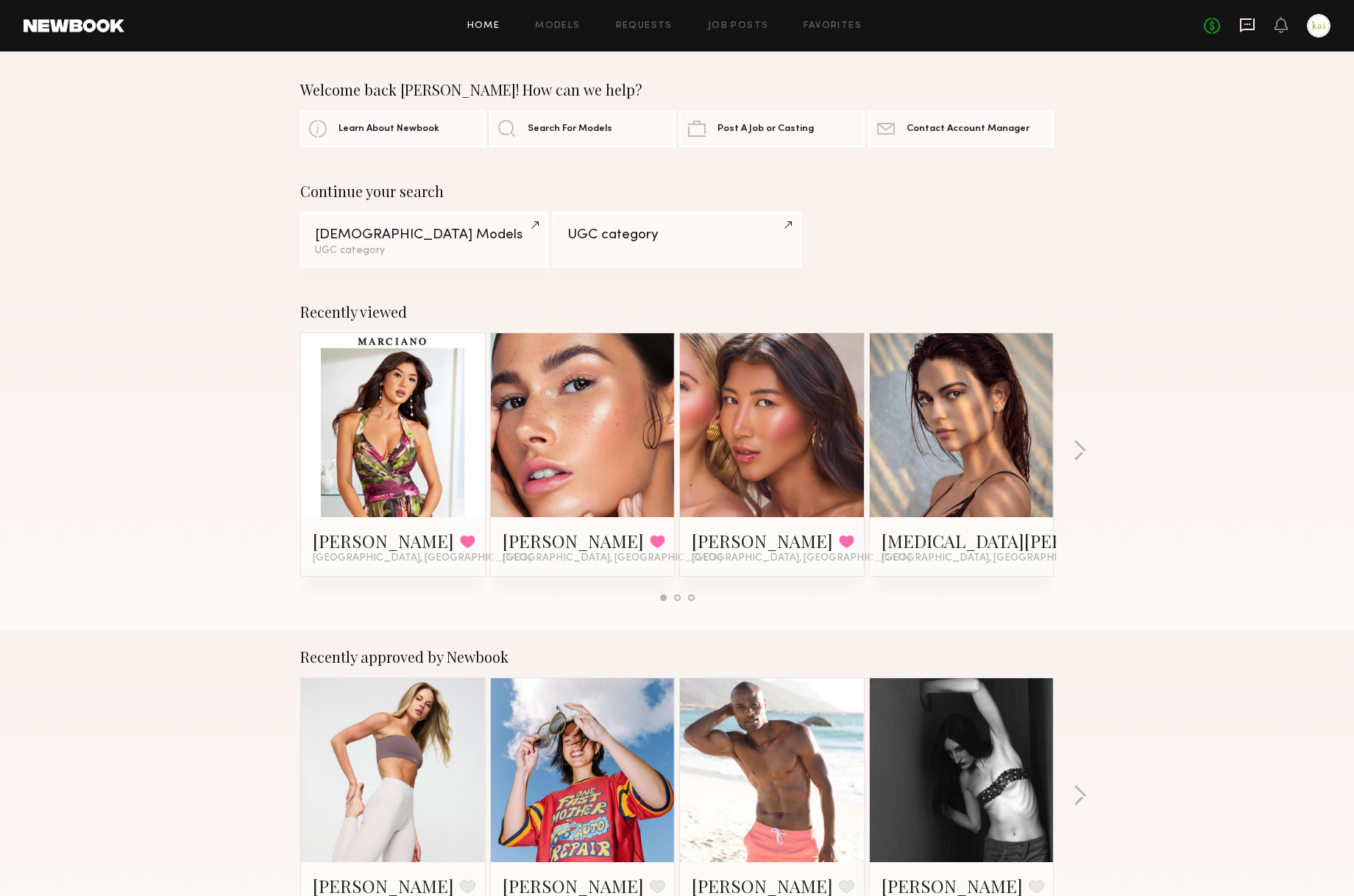
click at [1239, 25] on icon at bounding box center [1246, 25] width 14 height 14
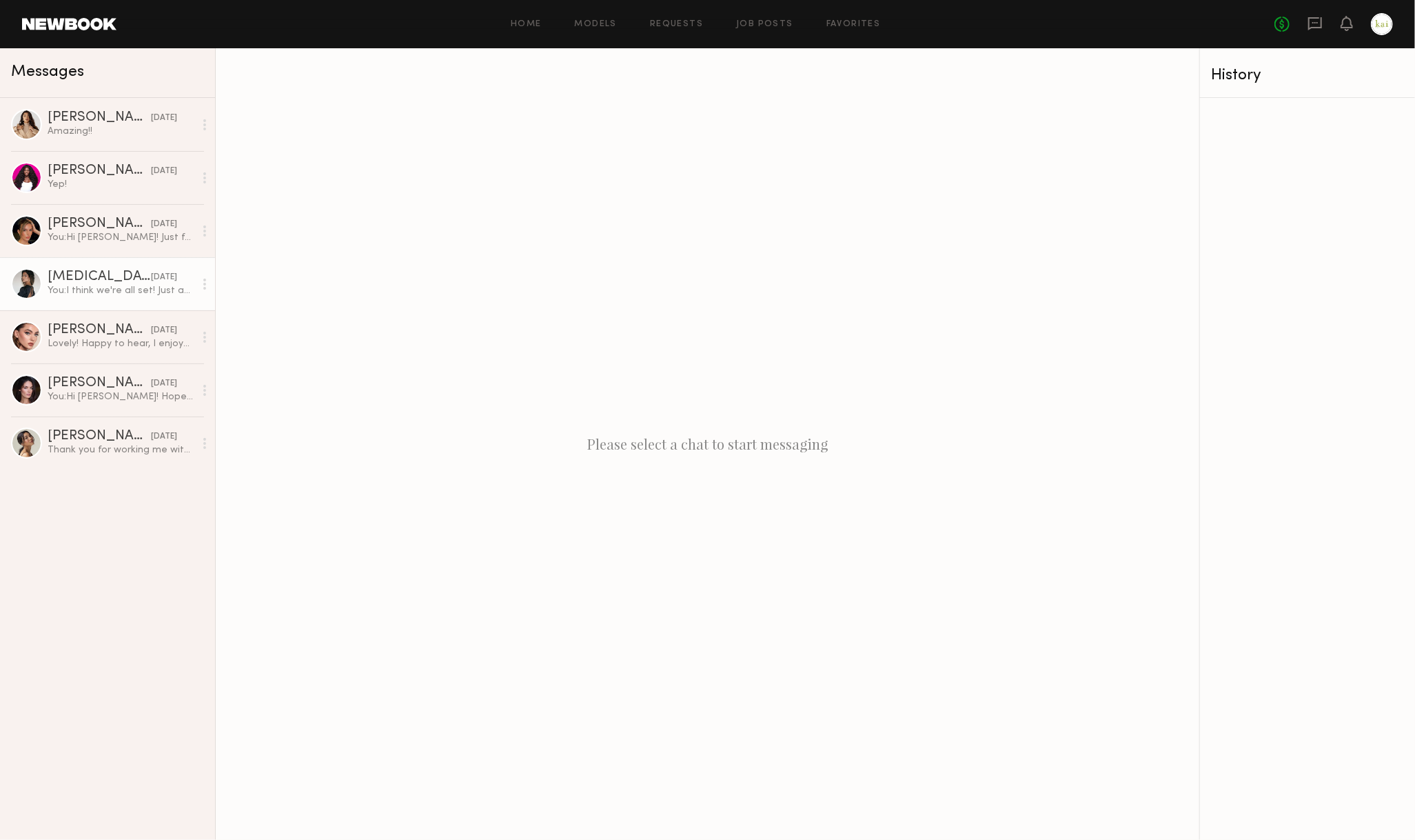
click at [69, 282] on div "[MEDICAL_DATA][PERSON_NAME]" at bounding box center [99, 277] width 103 height 14
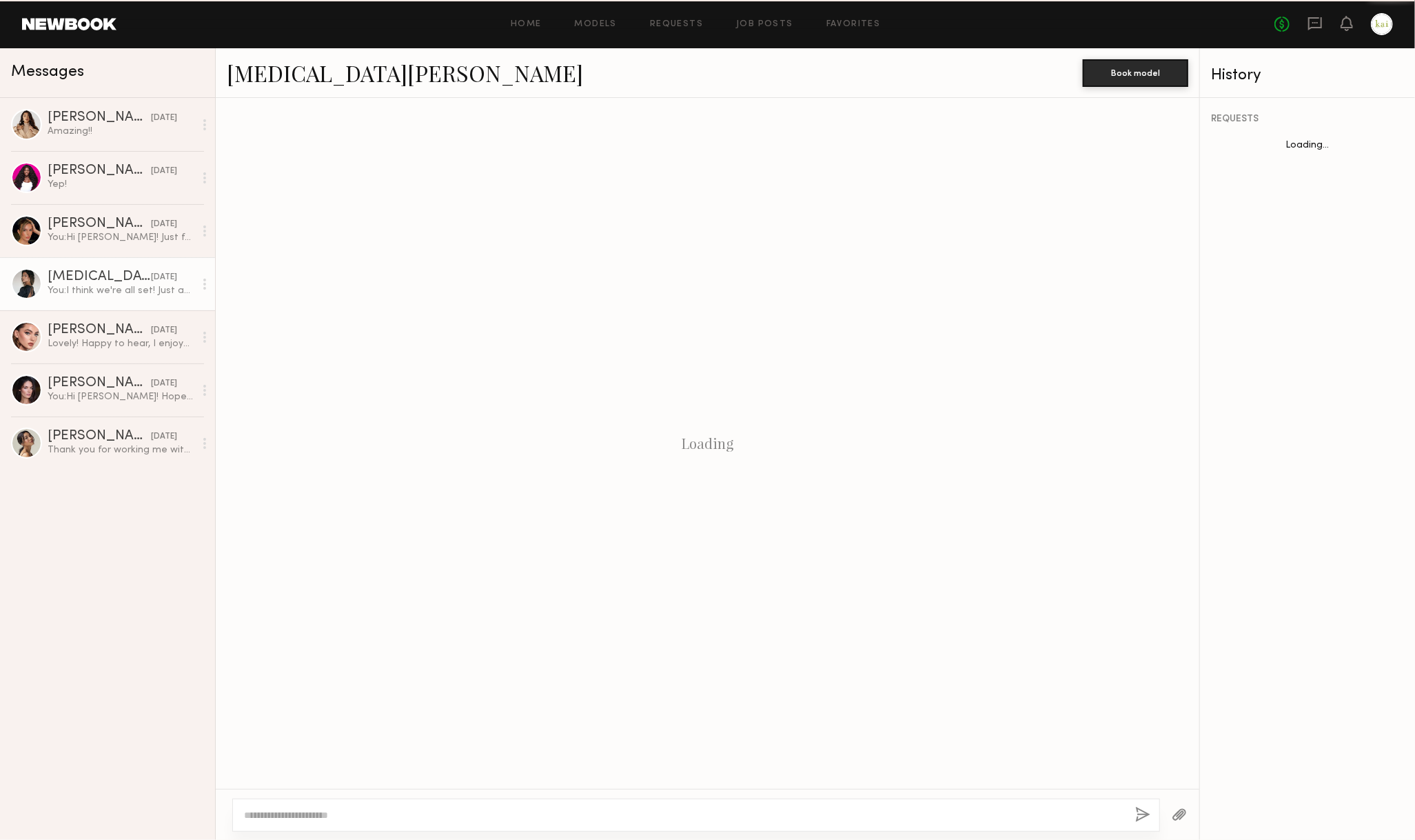
scroll to position [465, 0]
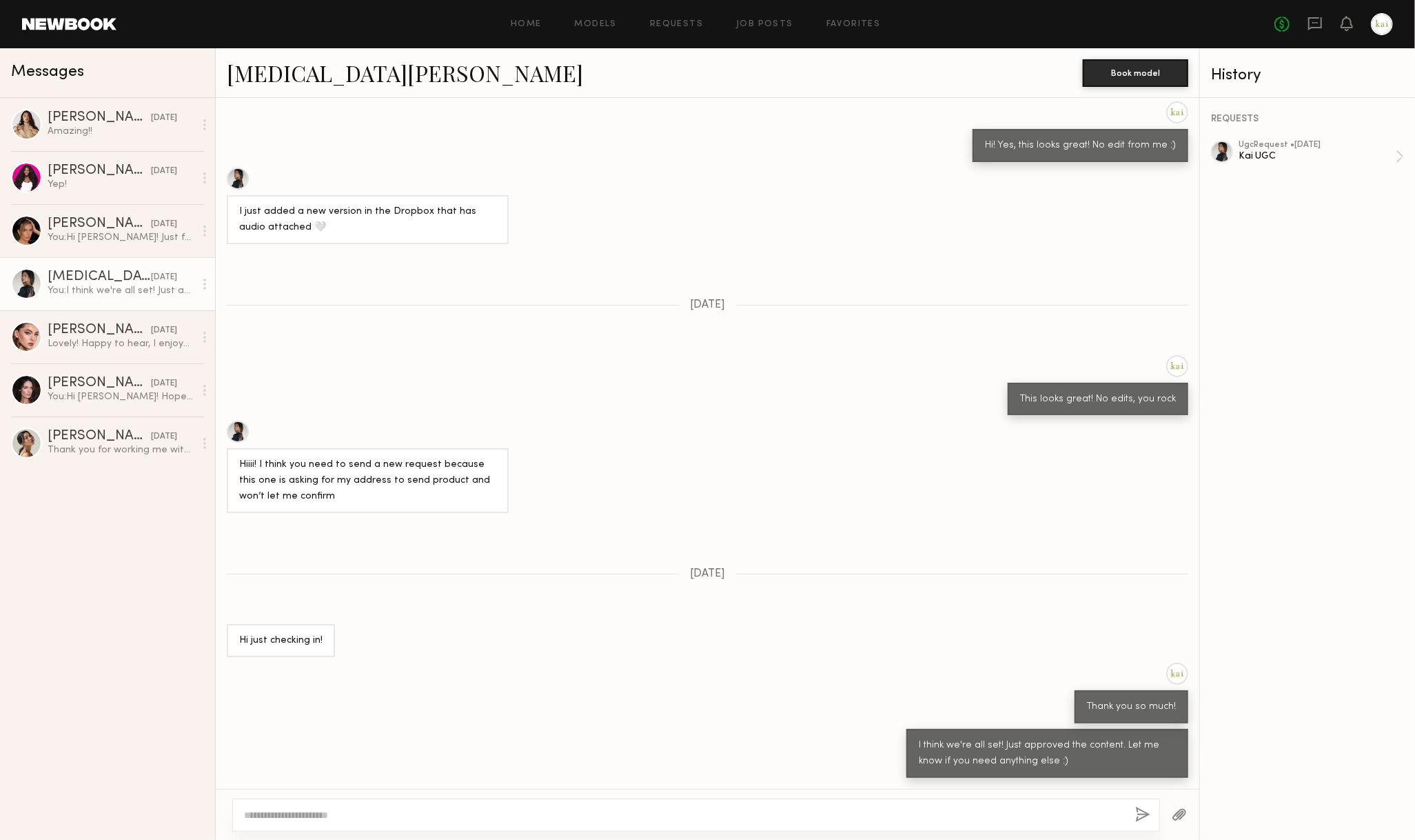
click at [260, 79] on link "[MEDICAL_DATA][PERSON_NAME]" at bounding box center [405, 72] width 356 height 29
click at [588, 23] on link "Models" at bounding box center [596, 24] width 42 height 9
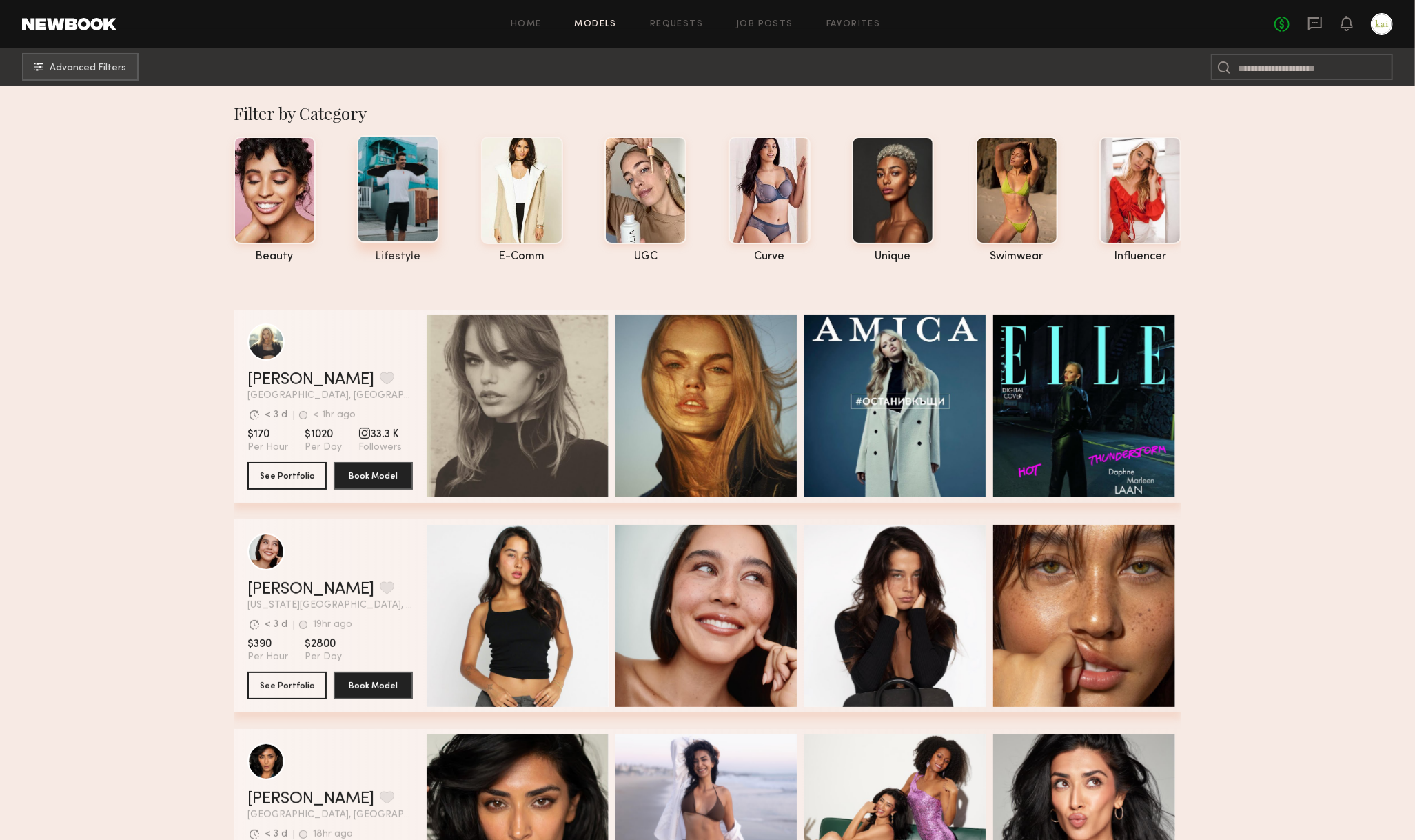
click at [417, 214] on div at bounding box center [398, 189] width 82 height 107
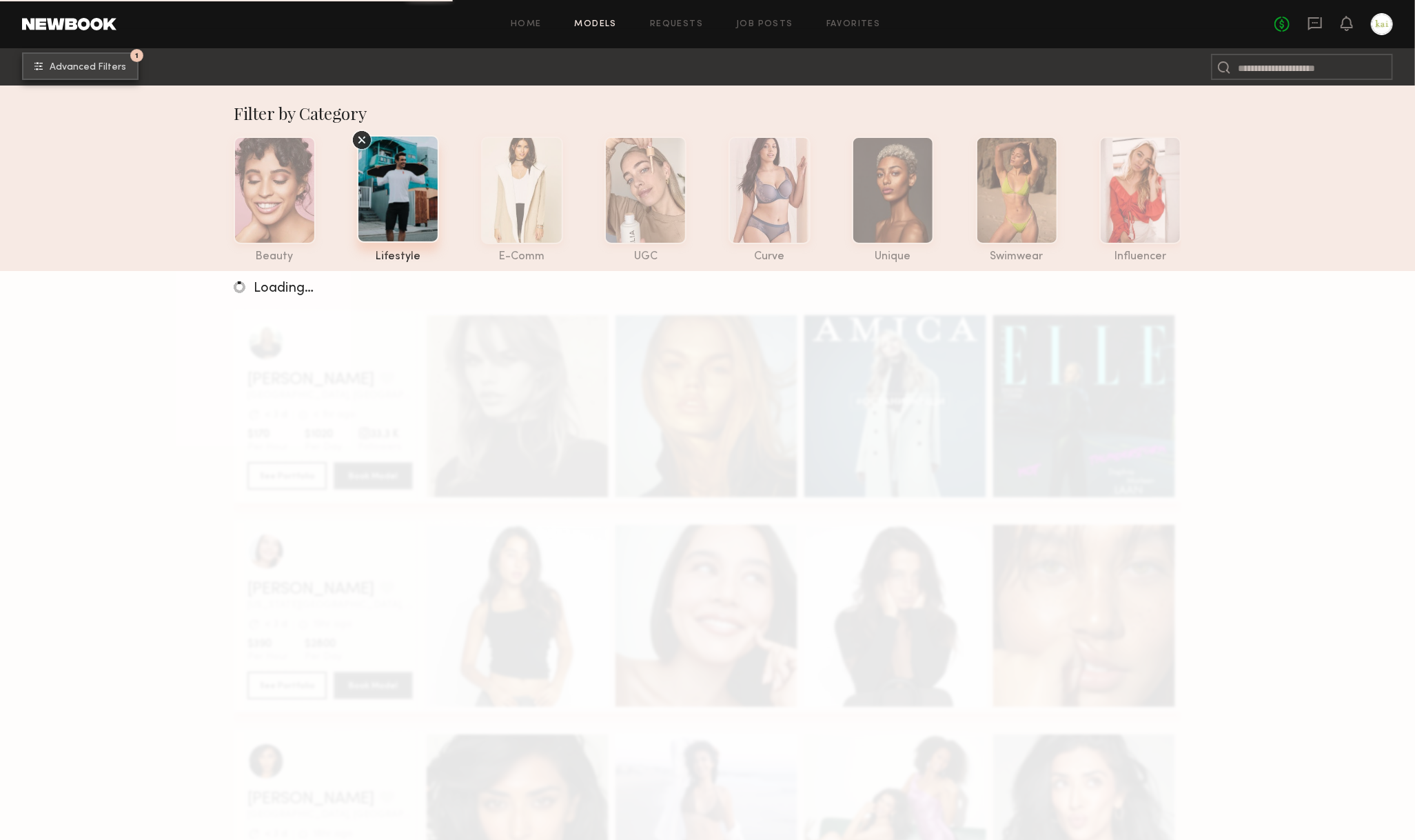
click at [91, 72] on button "1 Advanced Filters" at bounding box center [80, 66] width 116 height 28
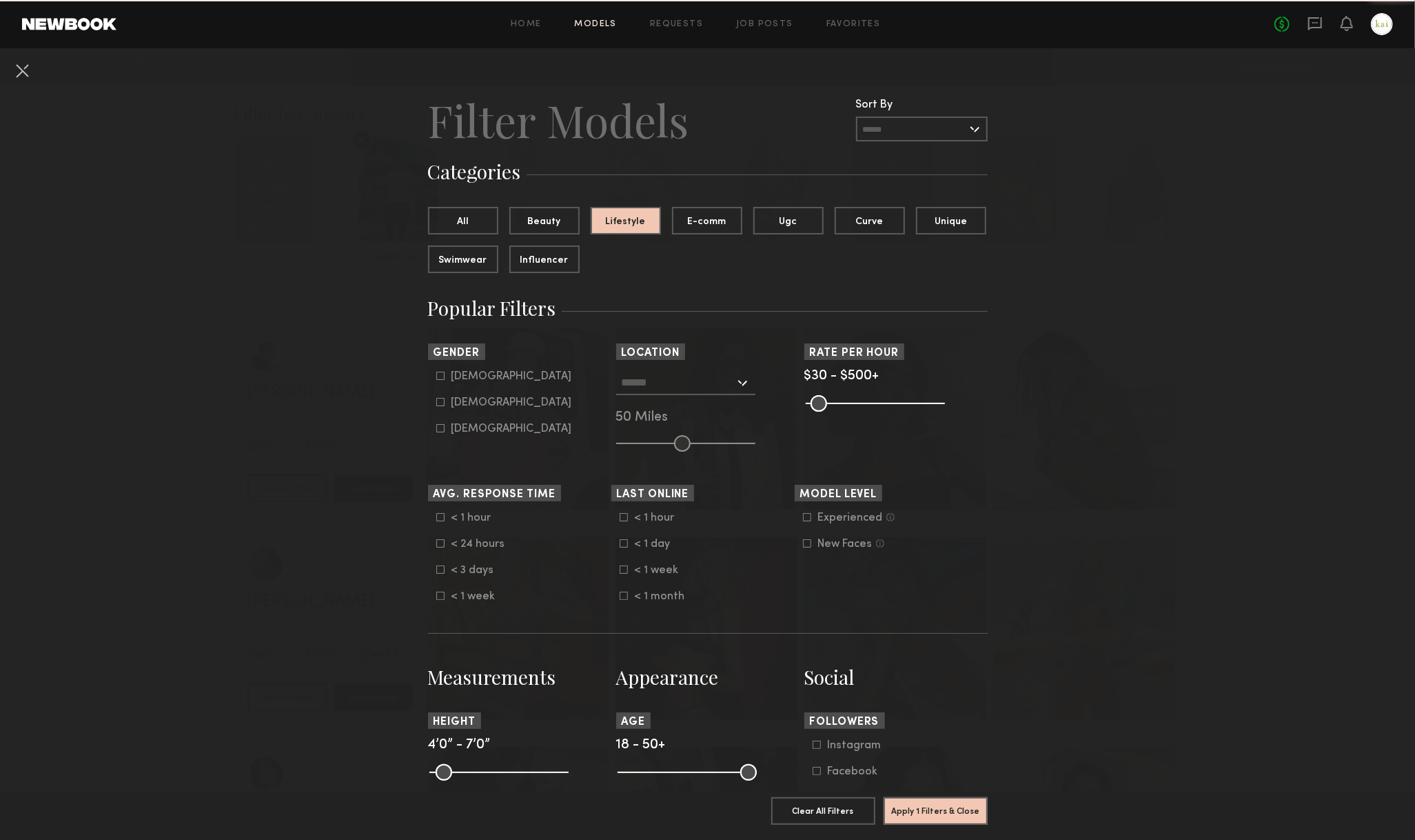
click at [464, 401] on div "[DEMOGRAPHIC_DATA]" at bounding box center [512, 402] width 121 height 8
type input "**"
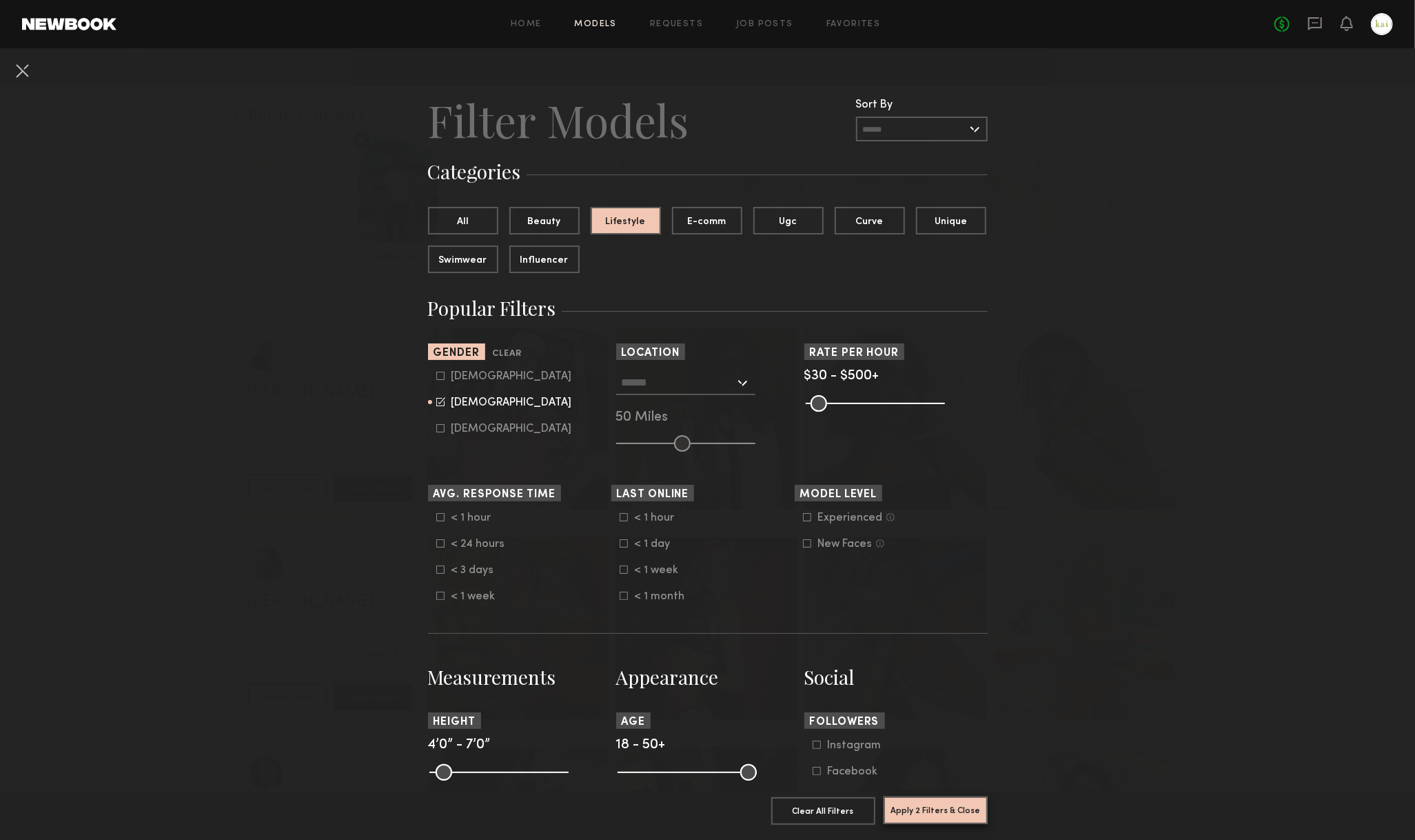
click at [942, 817] on button "Apply 2 Filters & Close" at bounding box center [935, 810] width 104 height 28
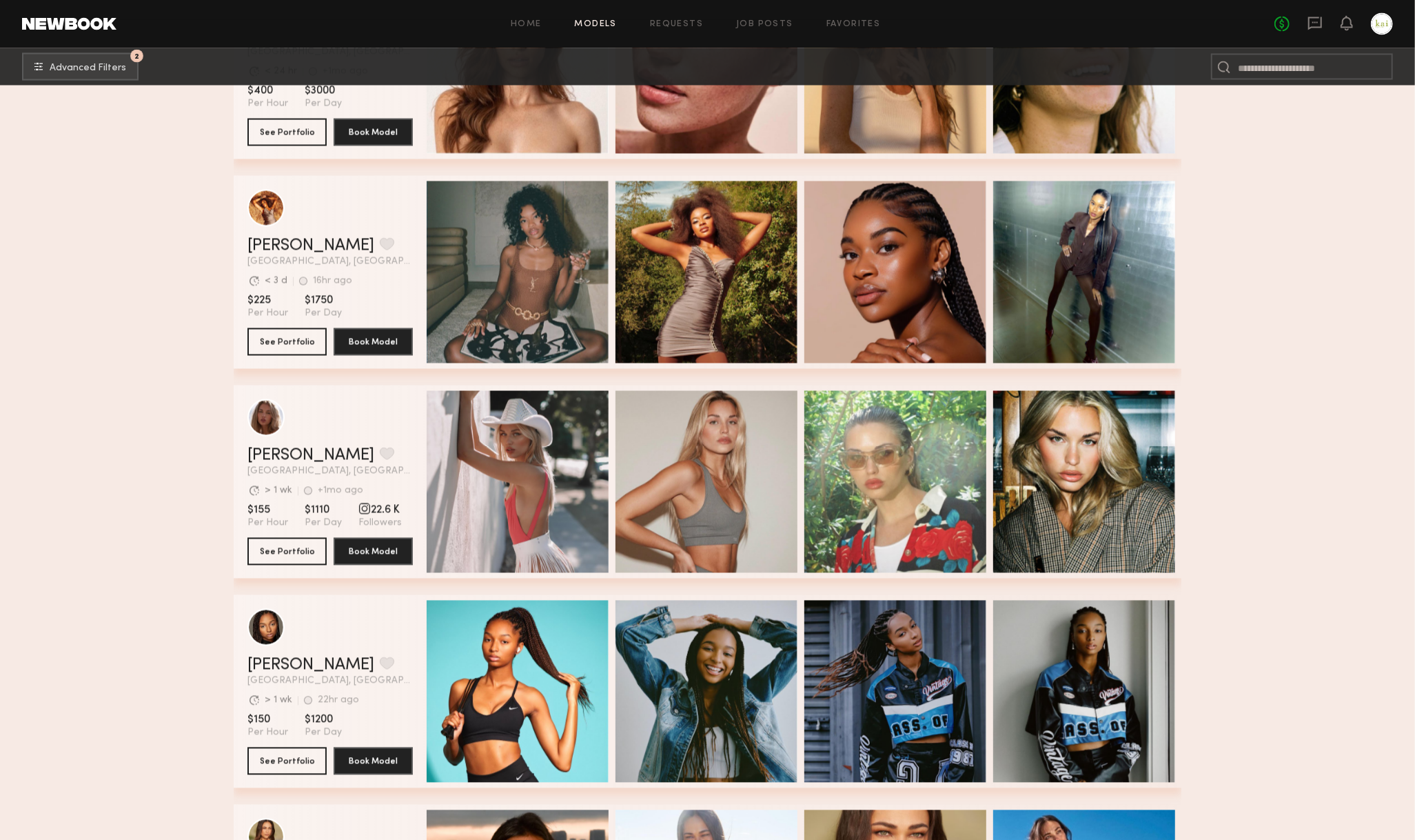
scroll to position [6236, 0]
